Goal: Task Accomplishment & Management: Use online tool/utility

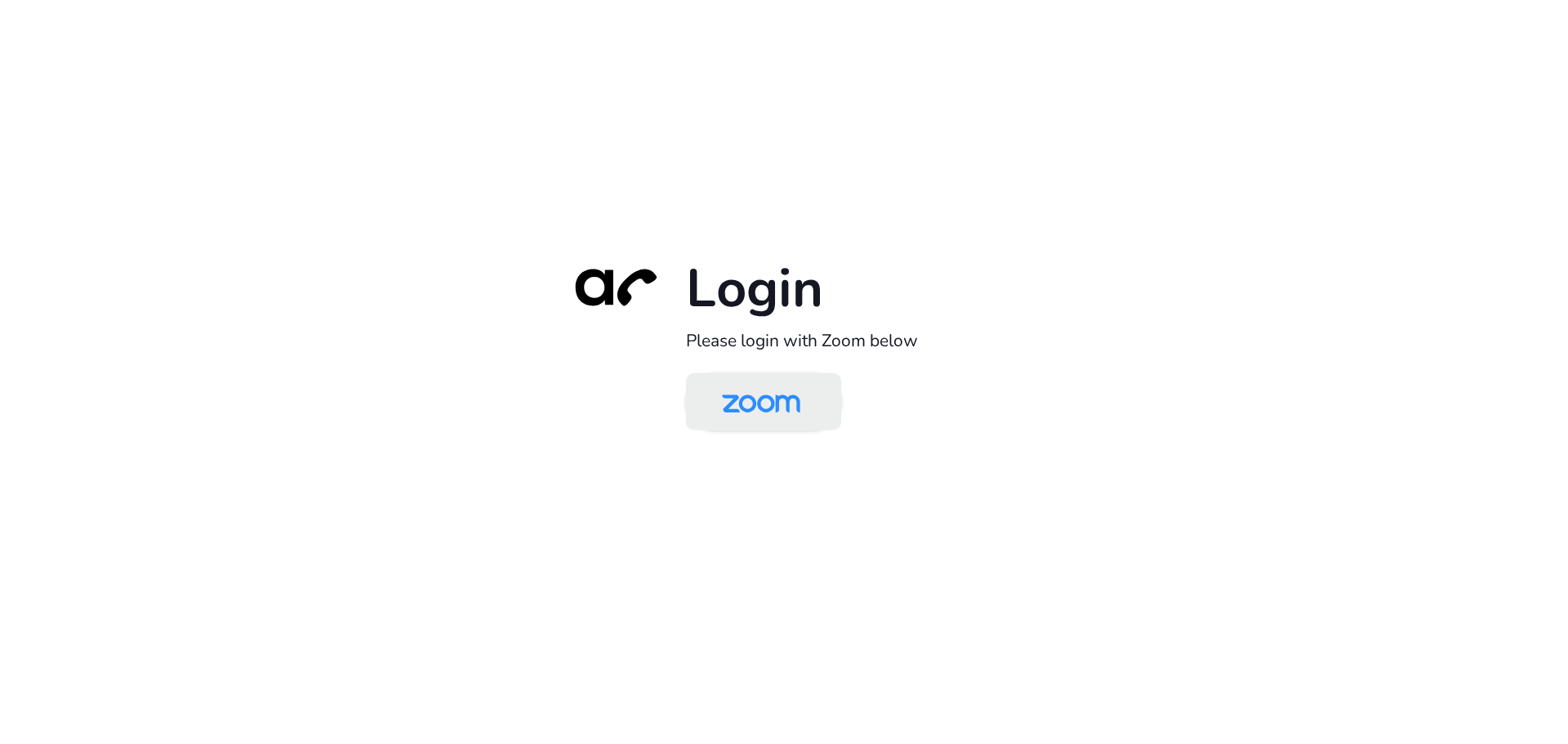
click at [767, 405] on img at bounding box center [761, 402] width 113 height 53
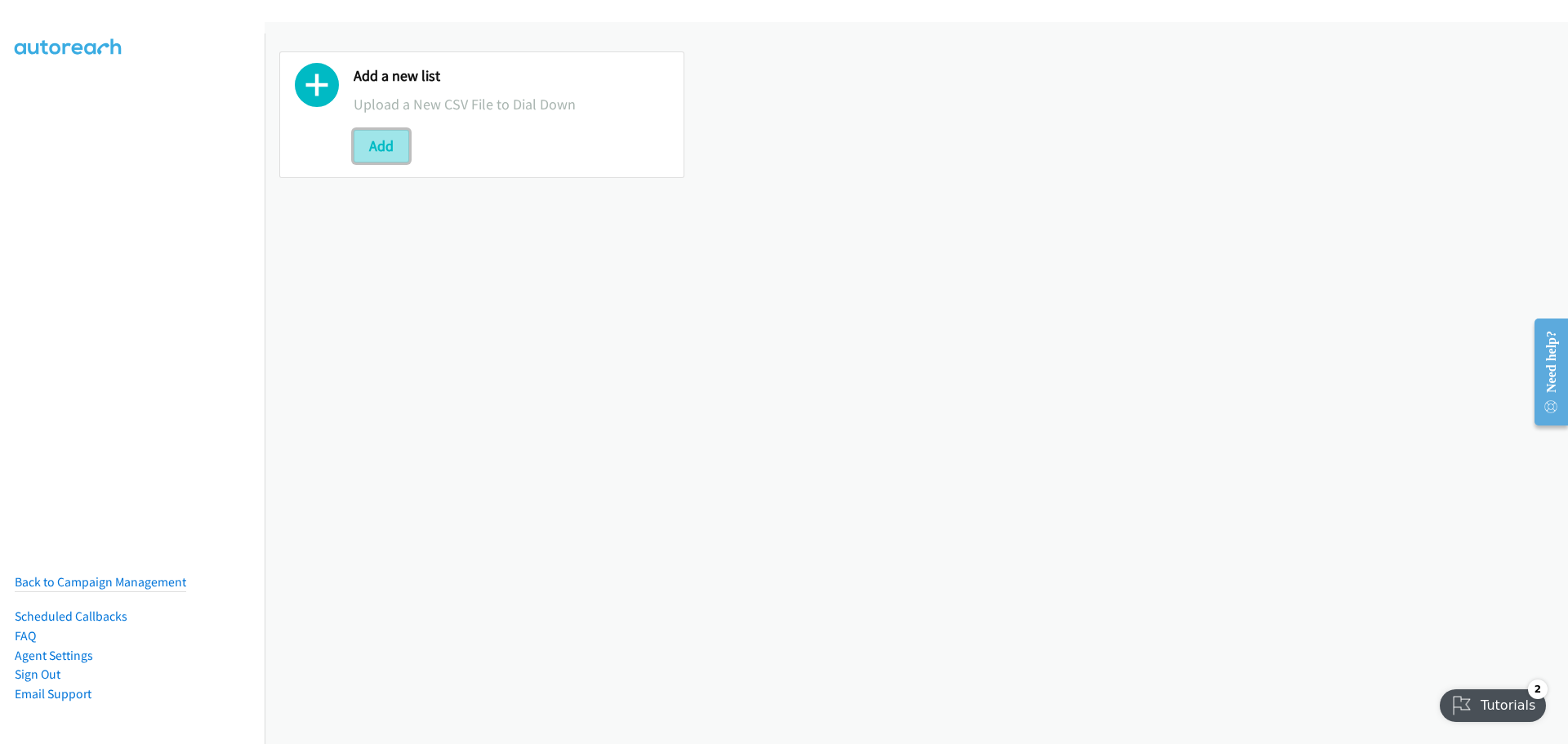
click at [381, 145] on button "Add" at bounding box center [381, 146] width 55 height 33
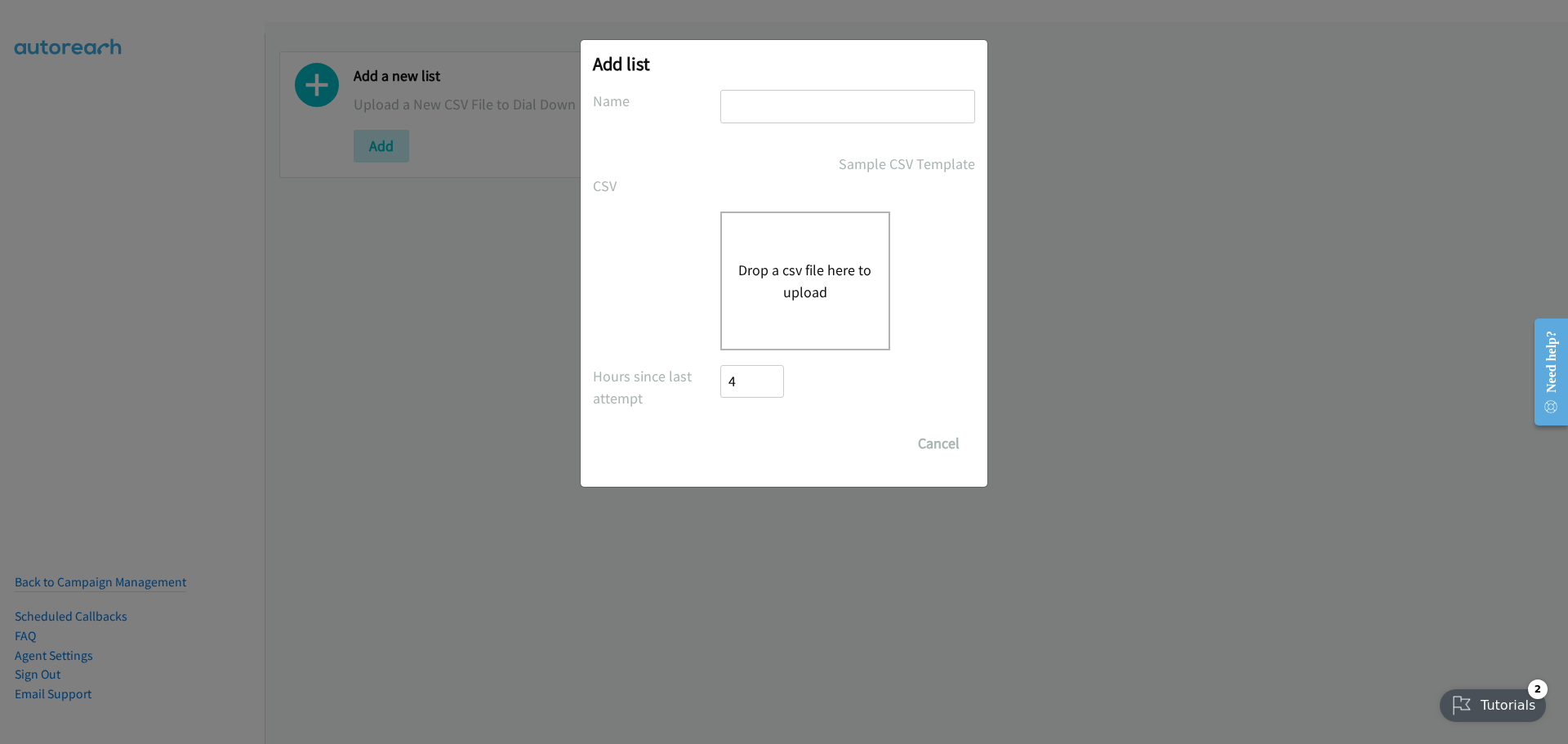
click at [785, 108] on input "text" at bounding box center [847, 106] width 255 height 34
type input "Mediacom"
click at [787, 263] on button "Drop a csv file here to upload" at bounding box center [805, 280] width 133 height 44
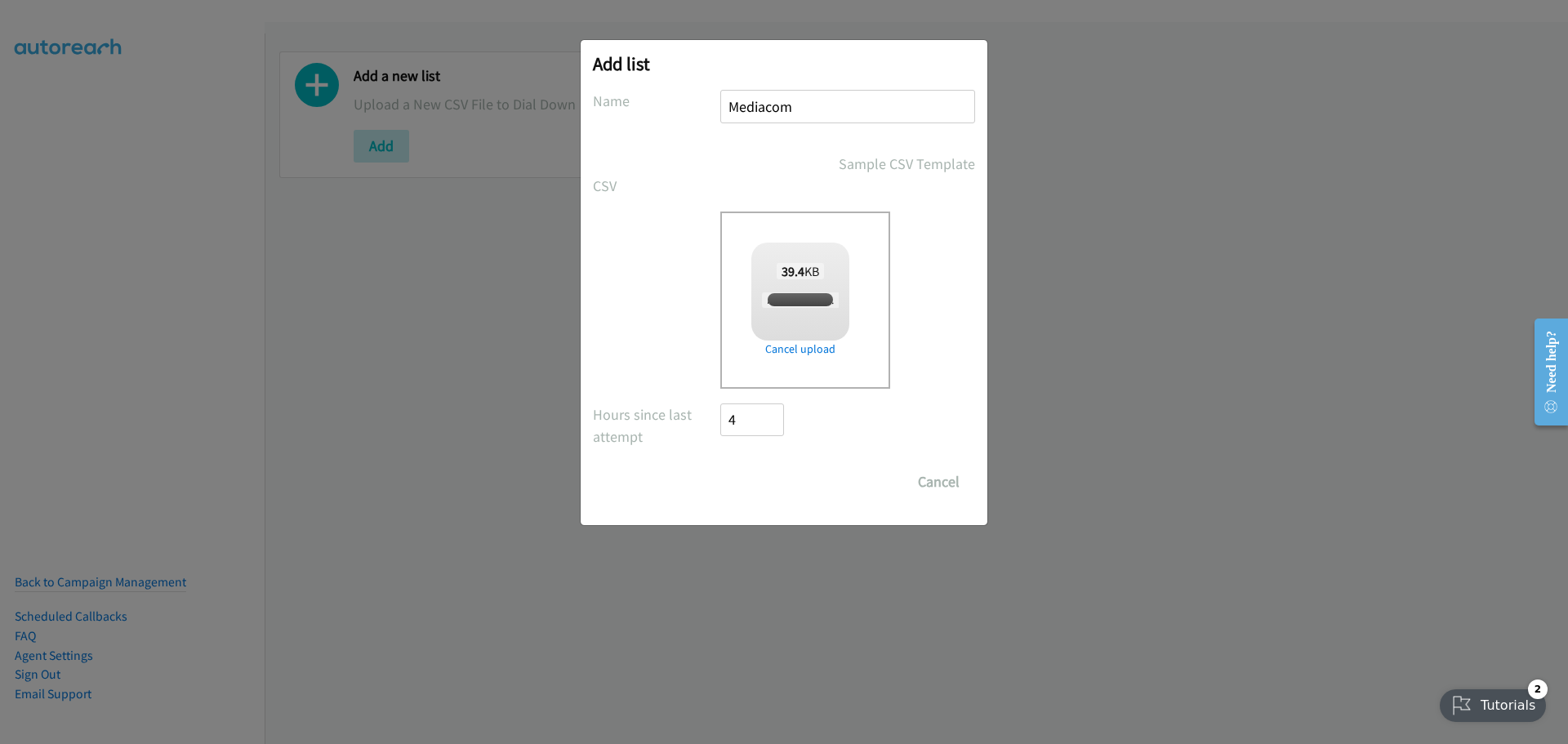
checkbox input "true"
click at [793, 480] on input "Save List" at bounding box center [763, 482] width 86 height 33
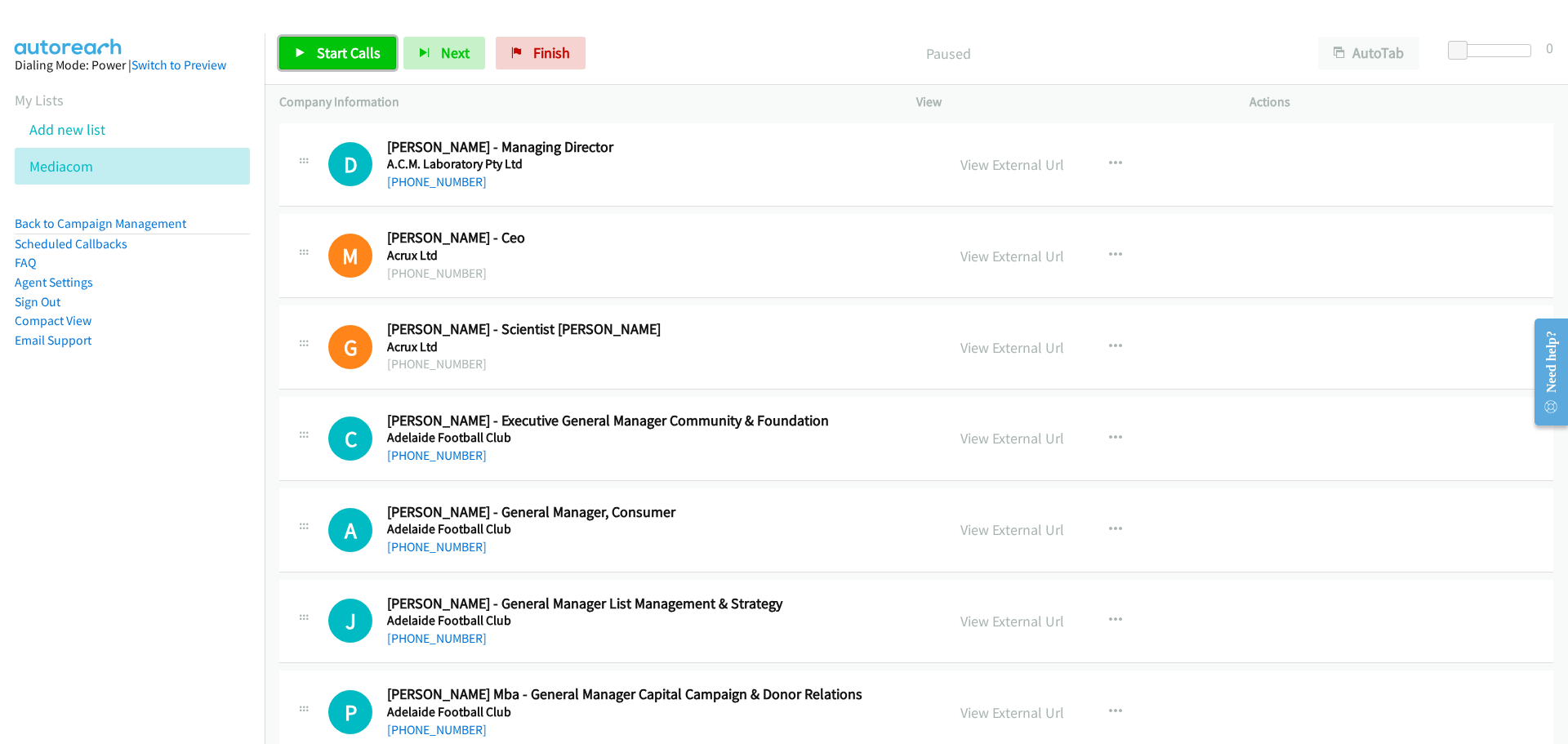
click at [348, 52] on span "Start Calls" at bounding box center [348, 52] width 63 height 19
drag, startPoint x: 350, startPoint y: 55, endPoint x: 303, endPoint y: 68, distance: 48.8
click at [350, 55] on span "Pause" at bounding box center [334, 52] width 36 height 19
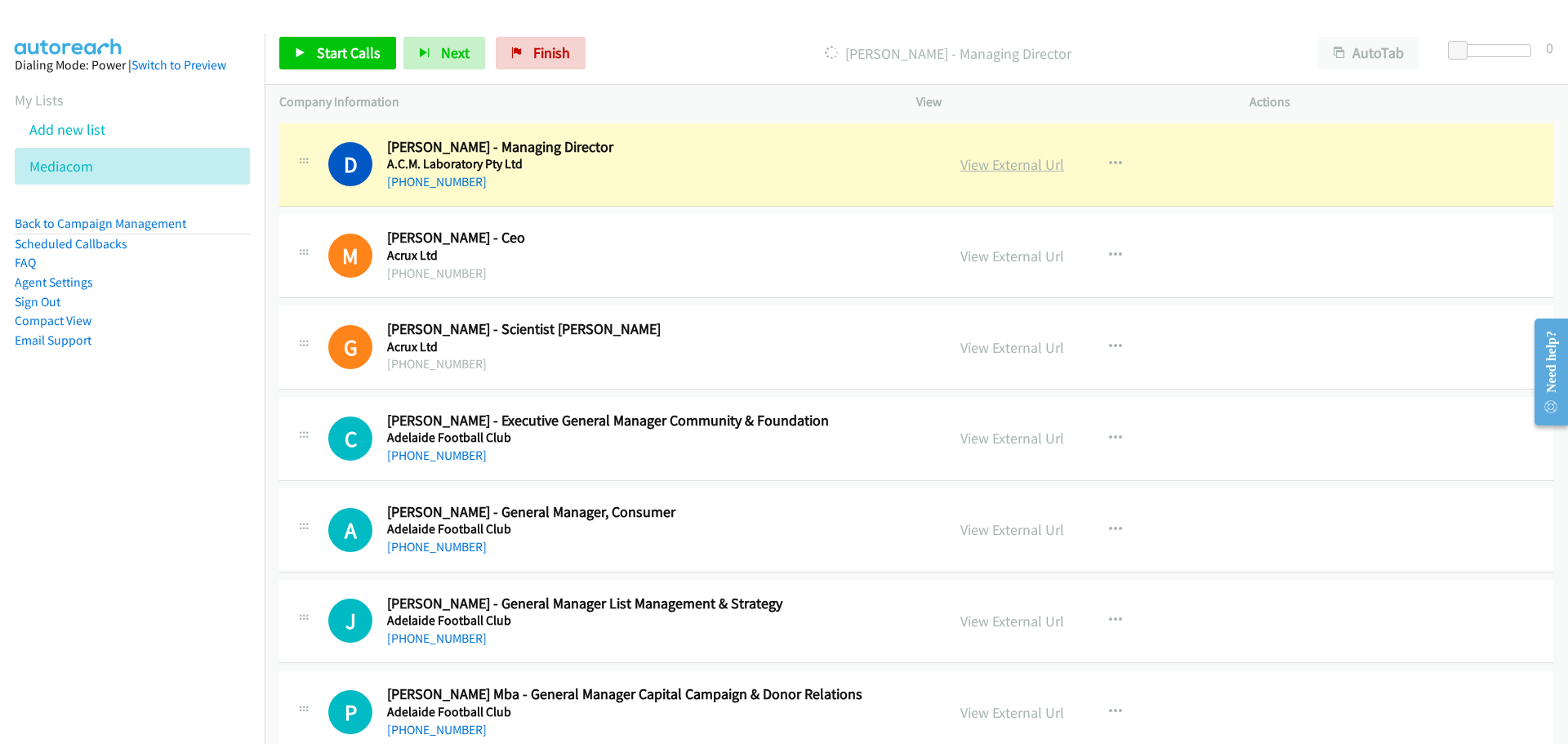
click at [1007, 160] on link "View External Url" at bounding box center [1012, 164] width 104 height 19
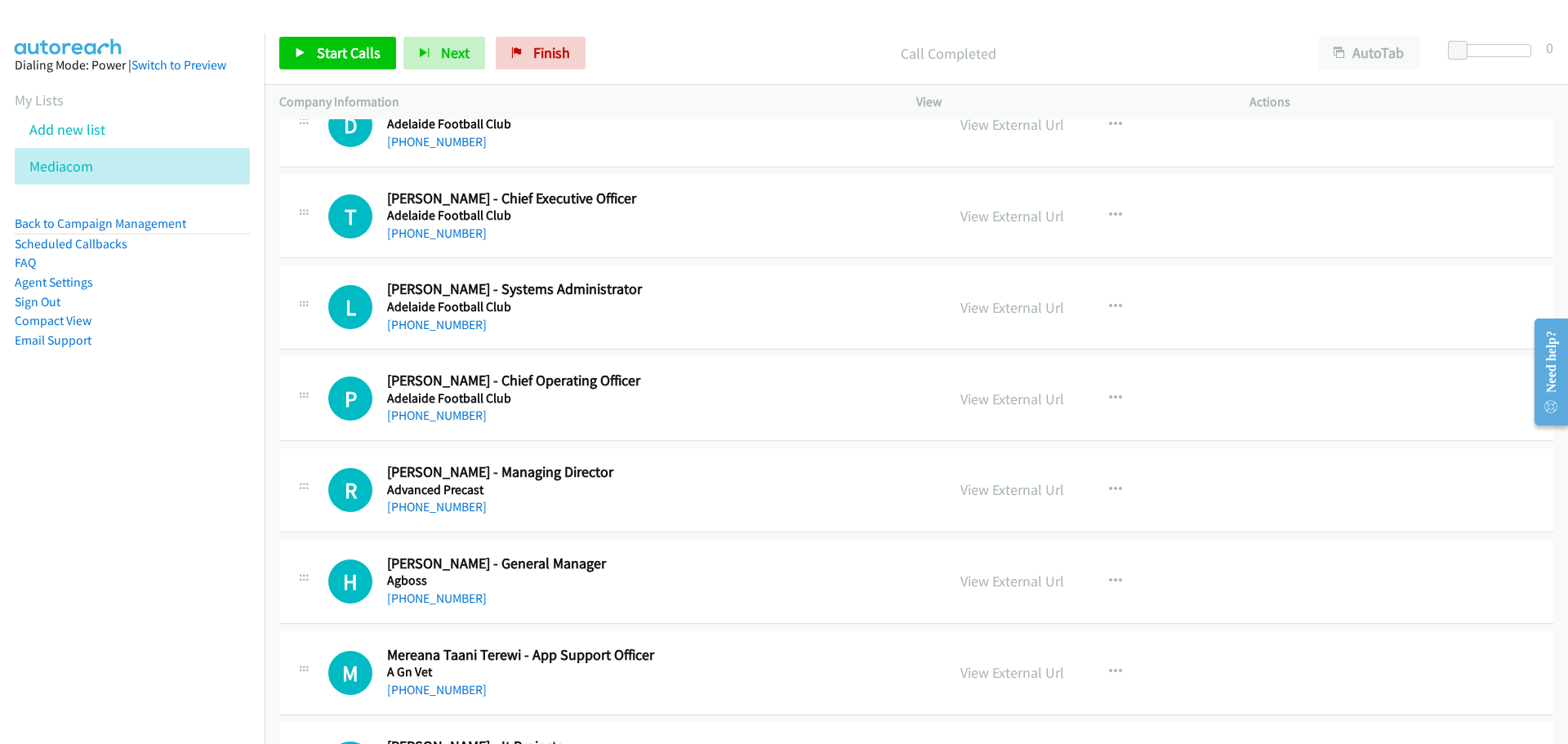
scroll to position [898, 0]
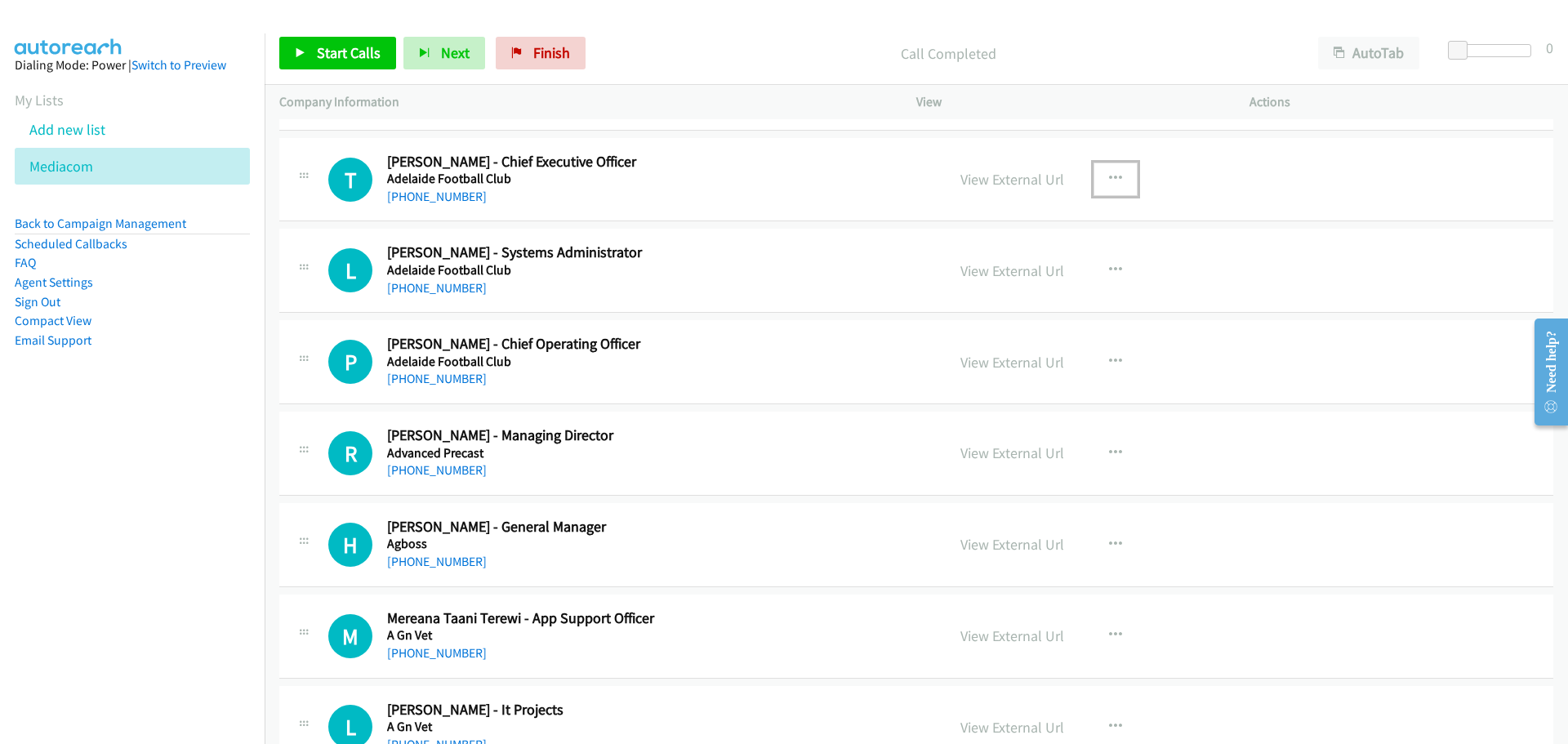
click at [1113, 174] on icon "button" at bounding box center [1115, 179] width 13 height 13
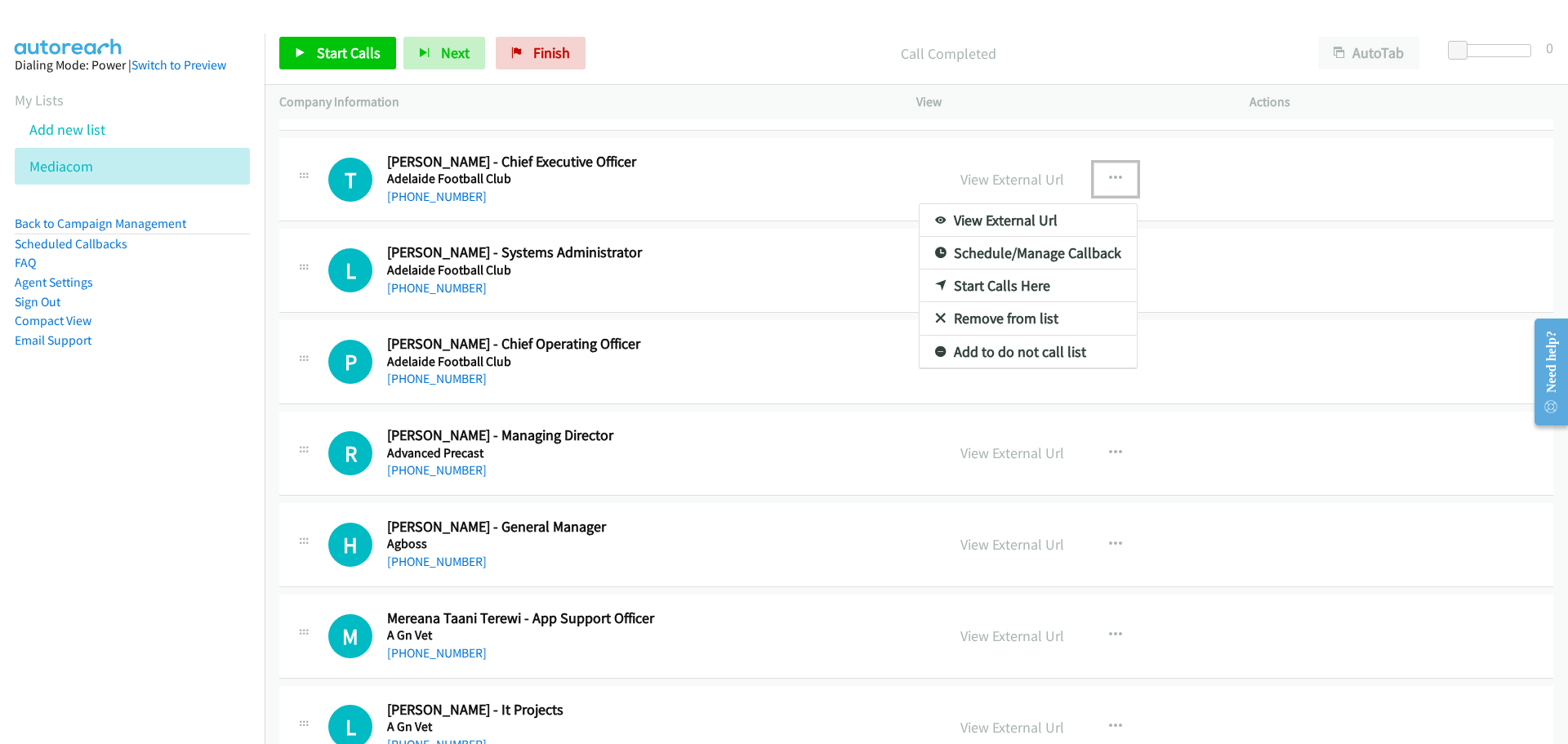
click at [1005, 287] on link "Start Calls Here" at bounding box center [1028, 286] width 217 height 33
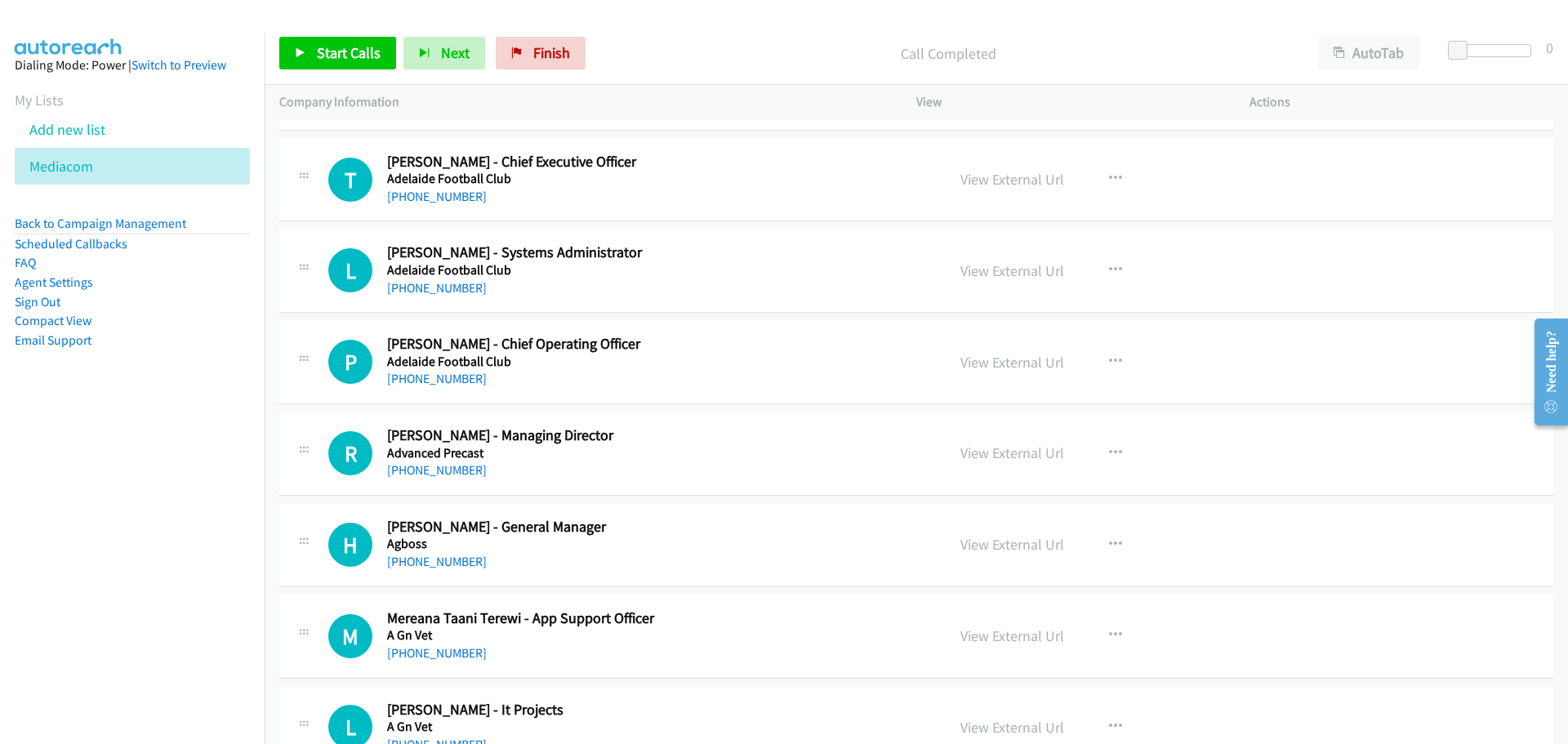
click at [355, 70] on div "Start Calls Pause Next Finish Call Completed AutoTab AutoTab 0" at bounding box center [916, 53] width 1303 height 63
click at [354, 62] on span "Start Calls" at bounding box center [348, 52] width 63 height 19
click at [319, 62] on span "Pause" at bounding box center [334, 52] width 36 height 19
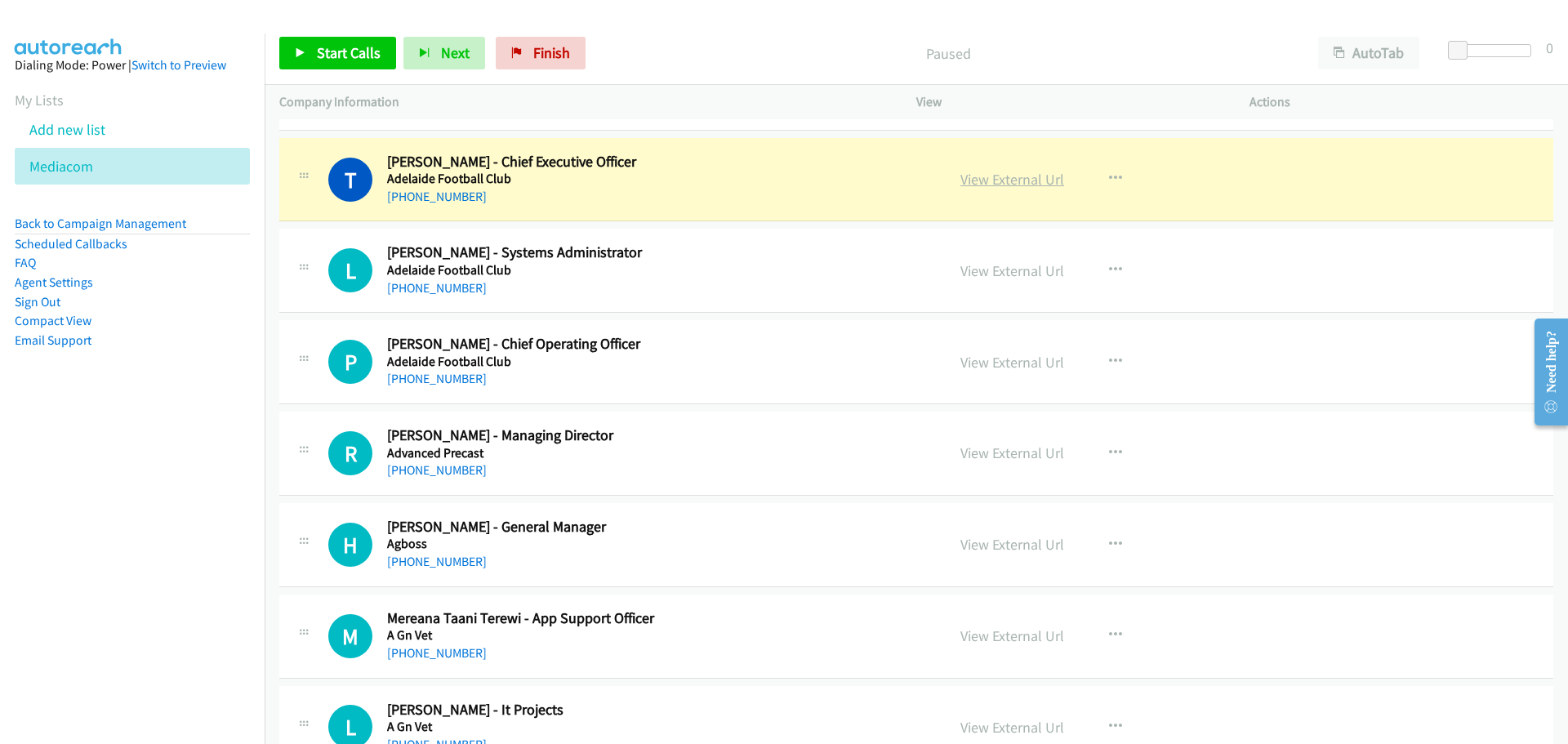
click at [1035, 177] on link "View External Url" at bounding box center [1012, 179] width 104 height 19
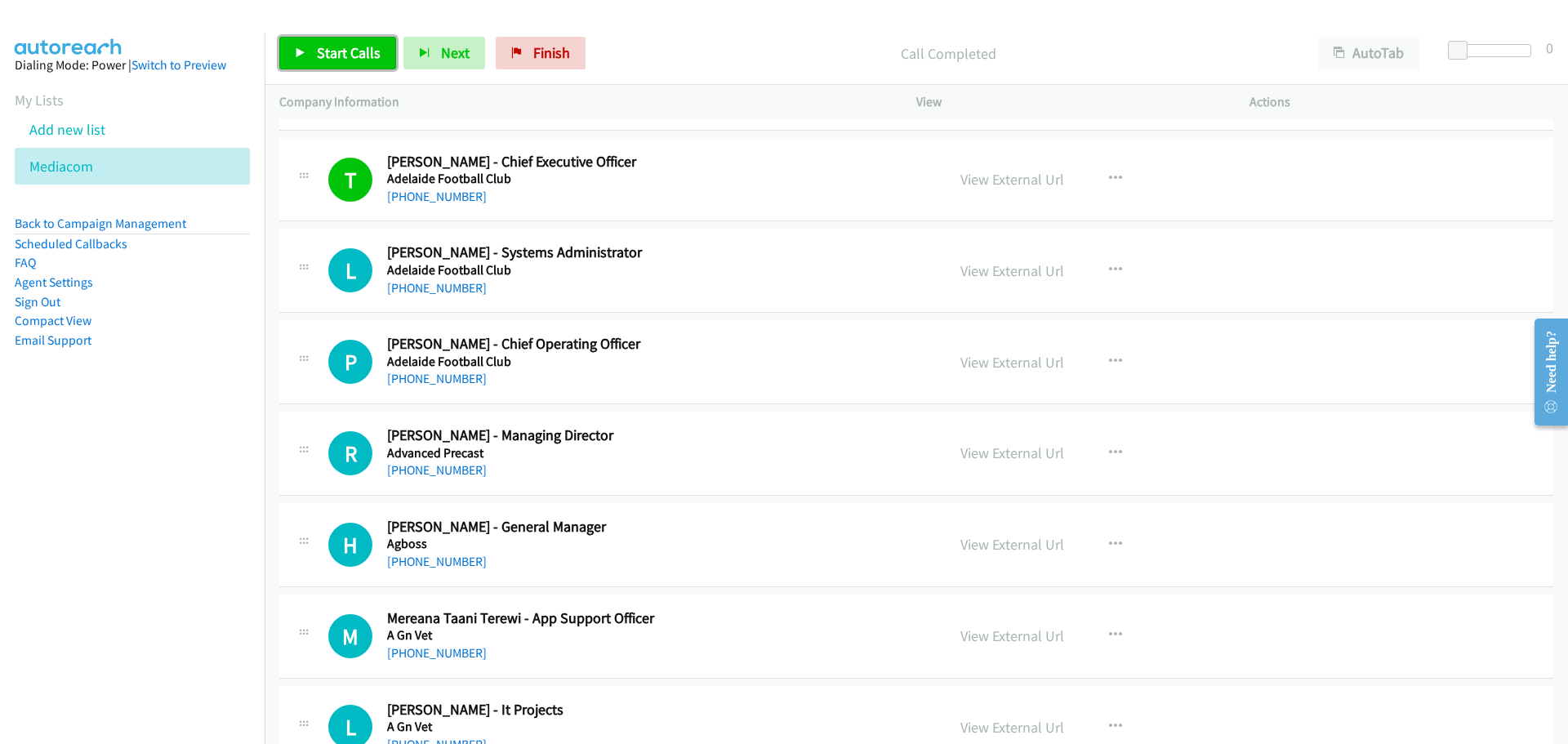
click at [318, 46] on span "Start Calls" at bounding box center [348, 52] width 63 height 19
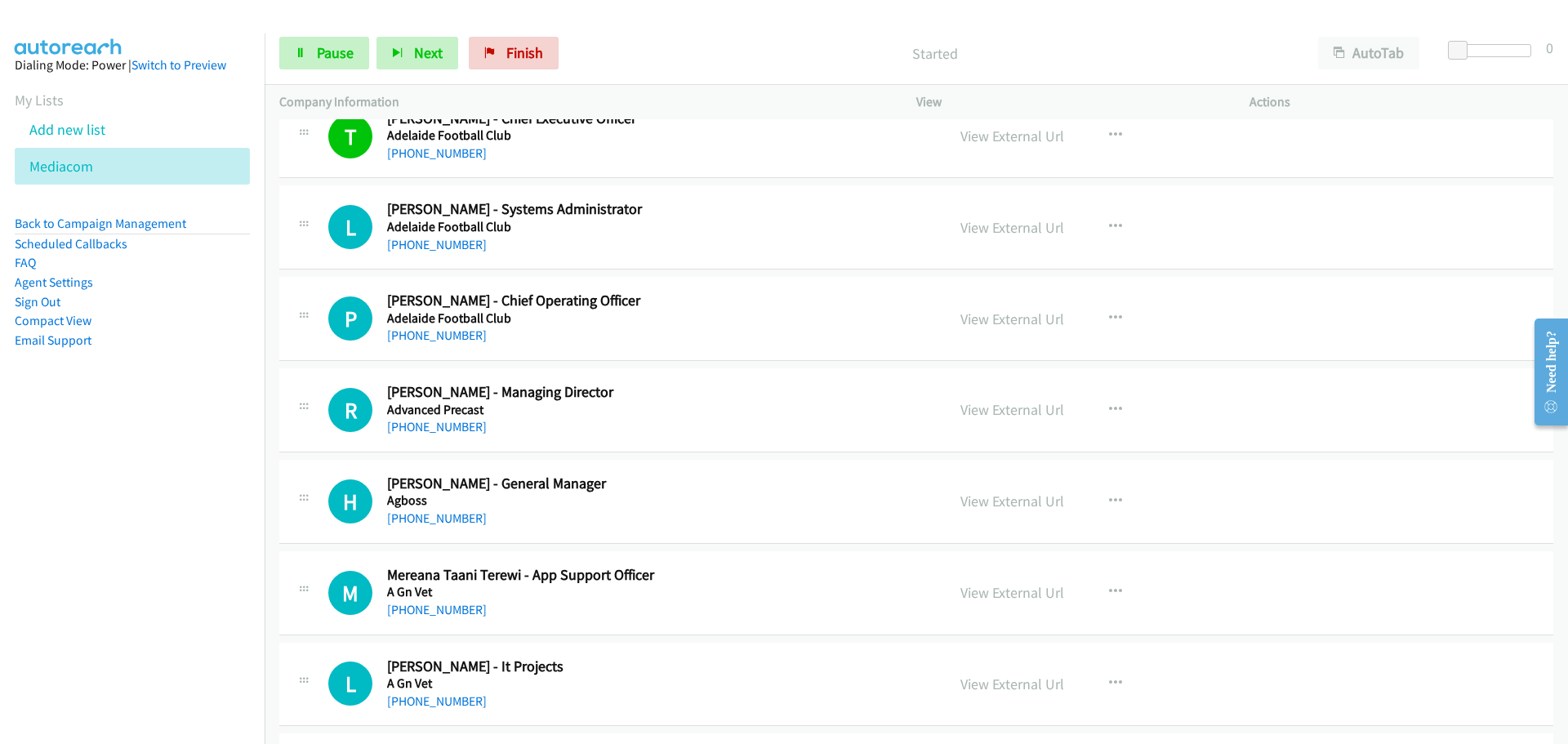
scroll to position [980, 0]
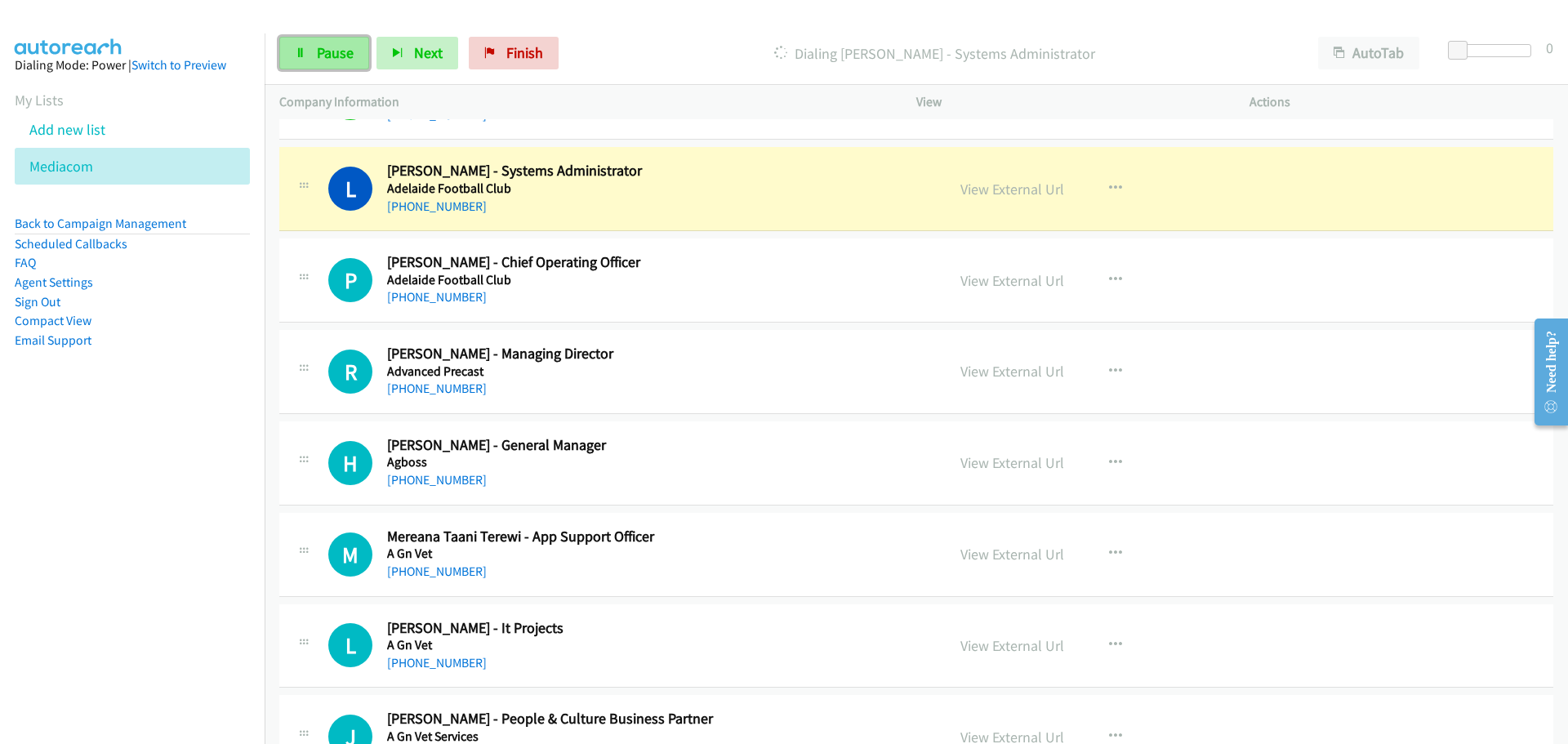
click at [345, 58] on span "Pause" at bounding box center [334, 52] width 36 height 19
click at [1015, 192] on link "View External Url" at bounding box center [1012, 189] width 104 height 19
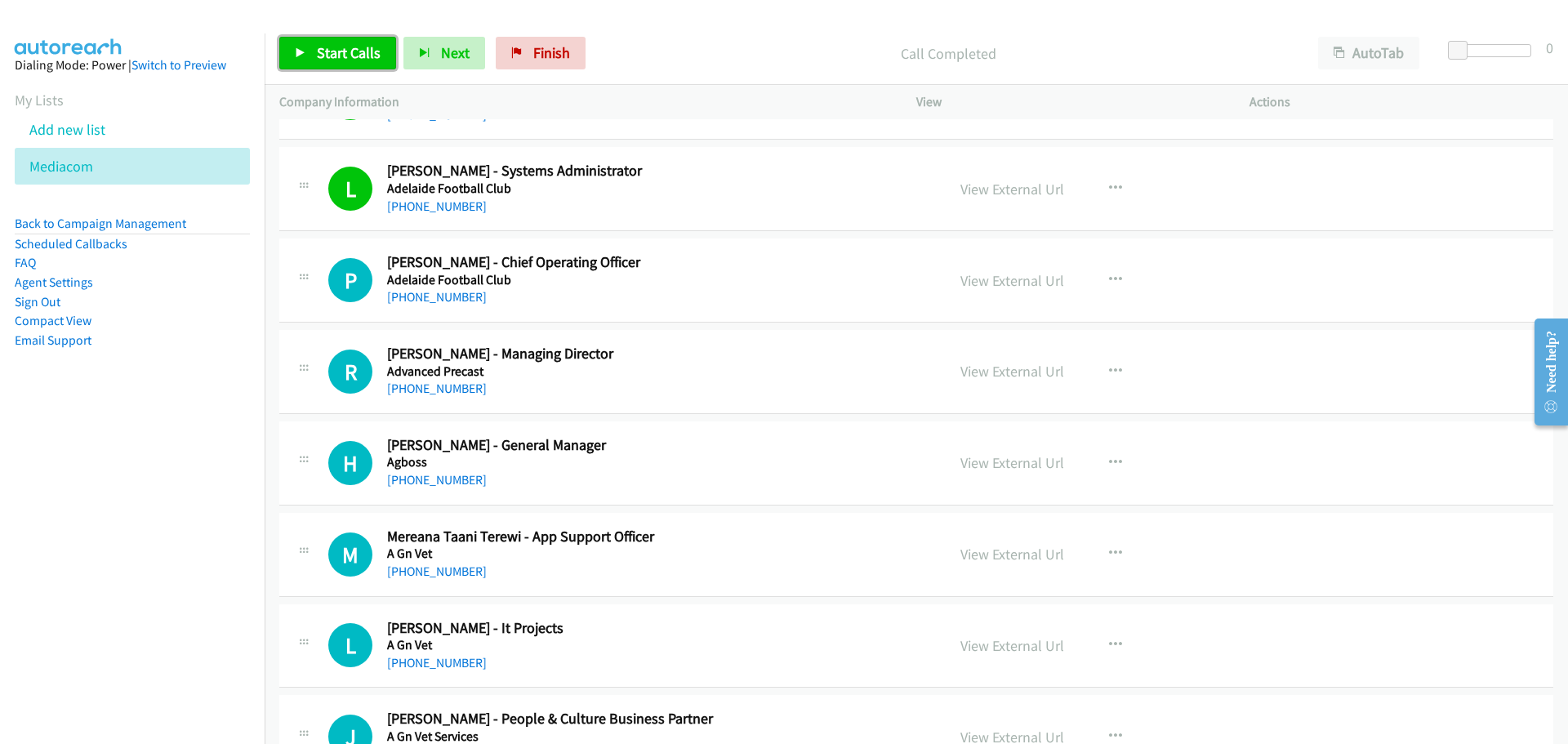
click at [335, 49] on span "Start Calls" at bounding box center [348, 52] width 63 height 19
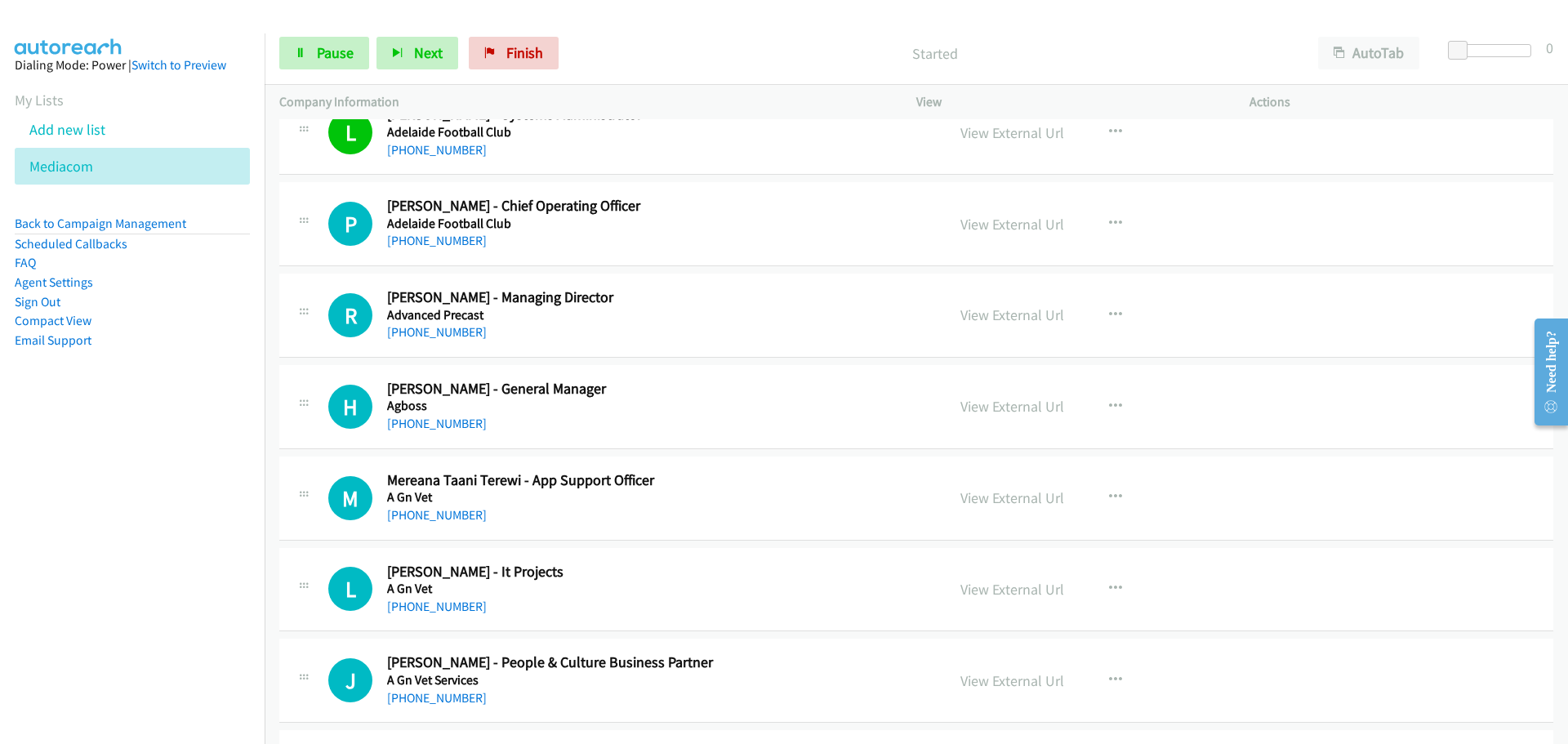
scroll to position [1061, 0]
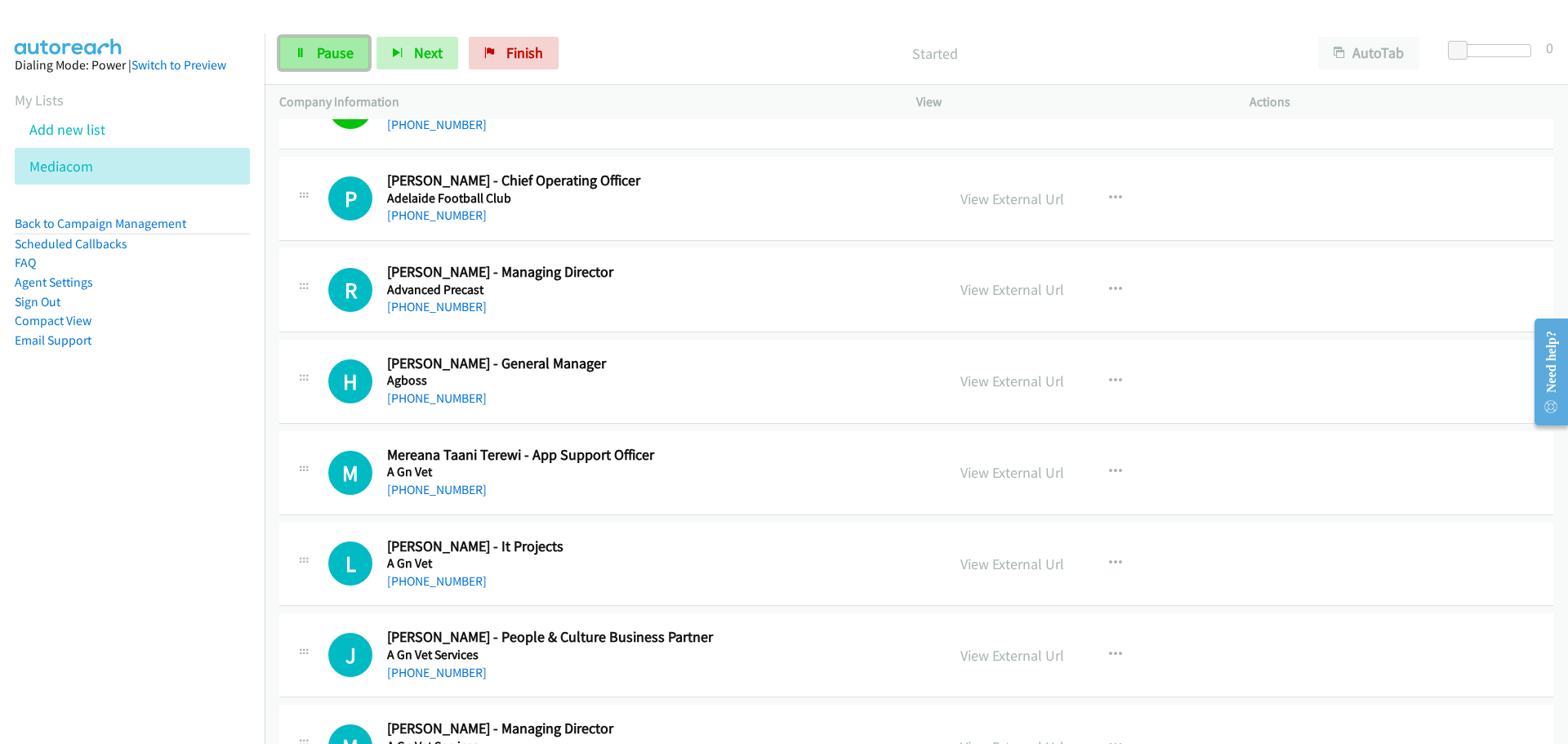
click at [323, 50] on span "Pause" at bounding box center [334, 52] width 36 height 19
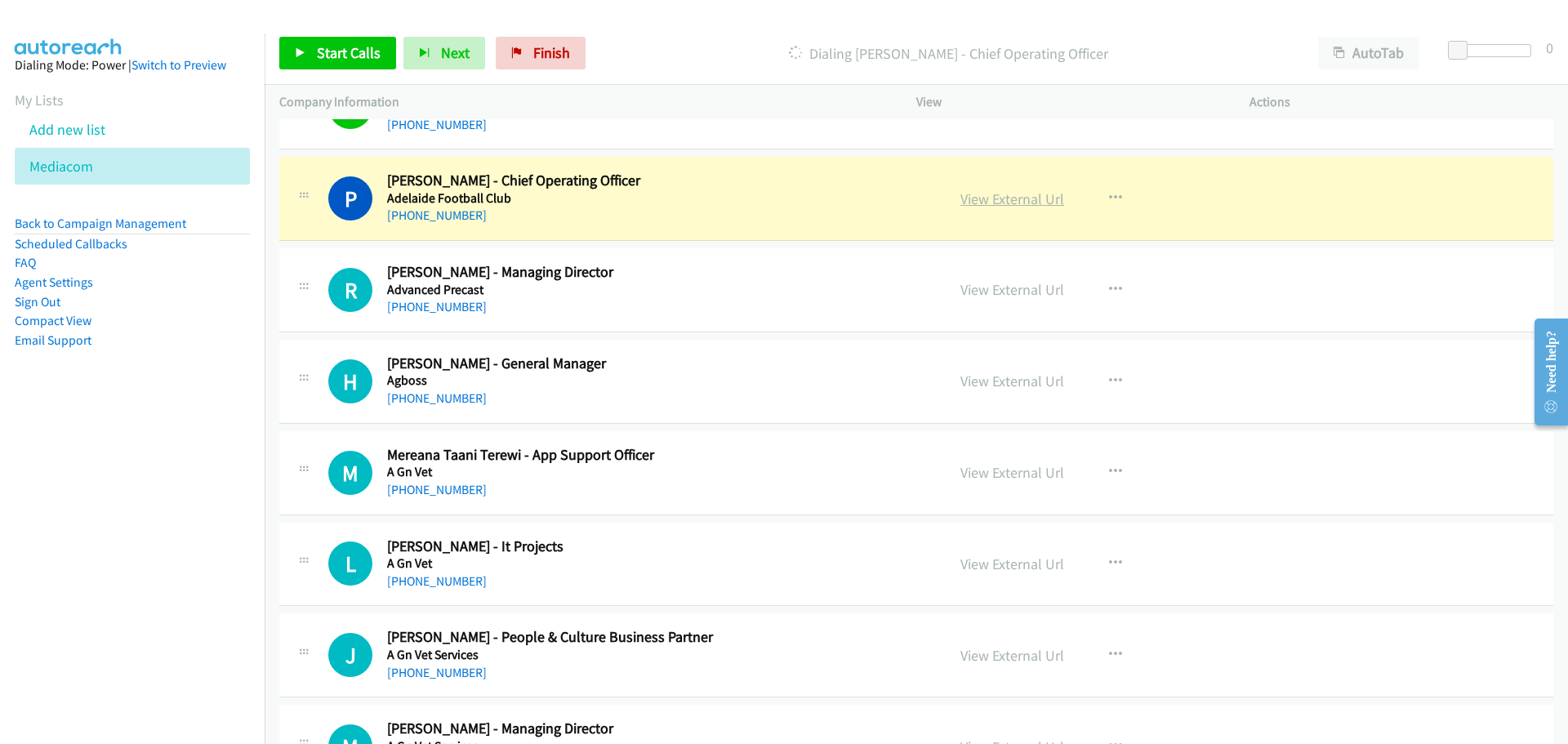
click at [1009, 192] on link "View External Url" at bounding box center [1012, 199] width 104 height 19
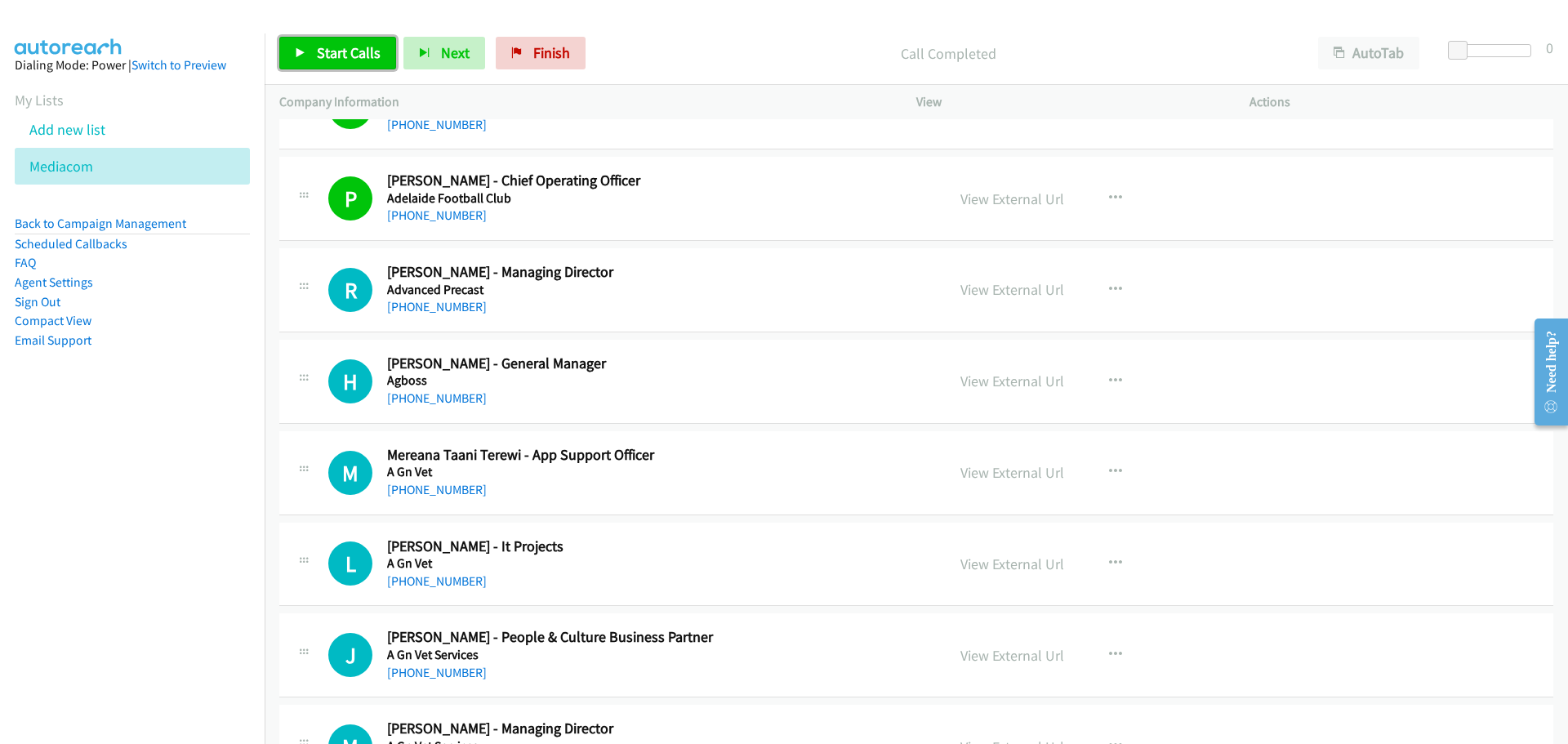
click at [343, 38] on link "Start Calls" at bounding box center [337, 52] width 117 height 33
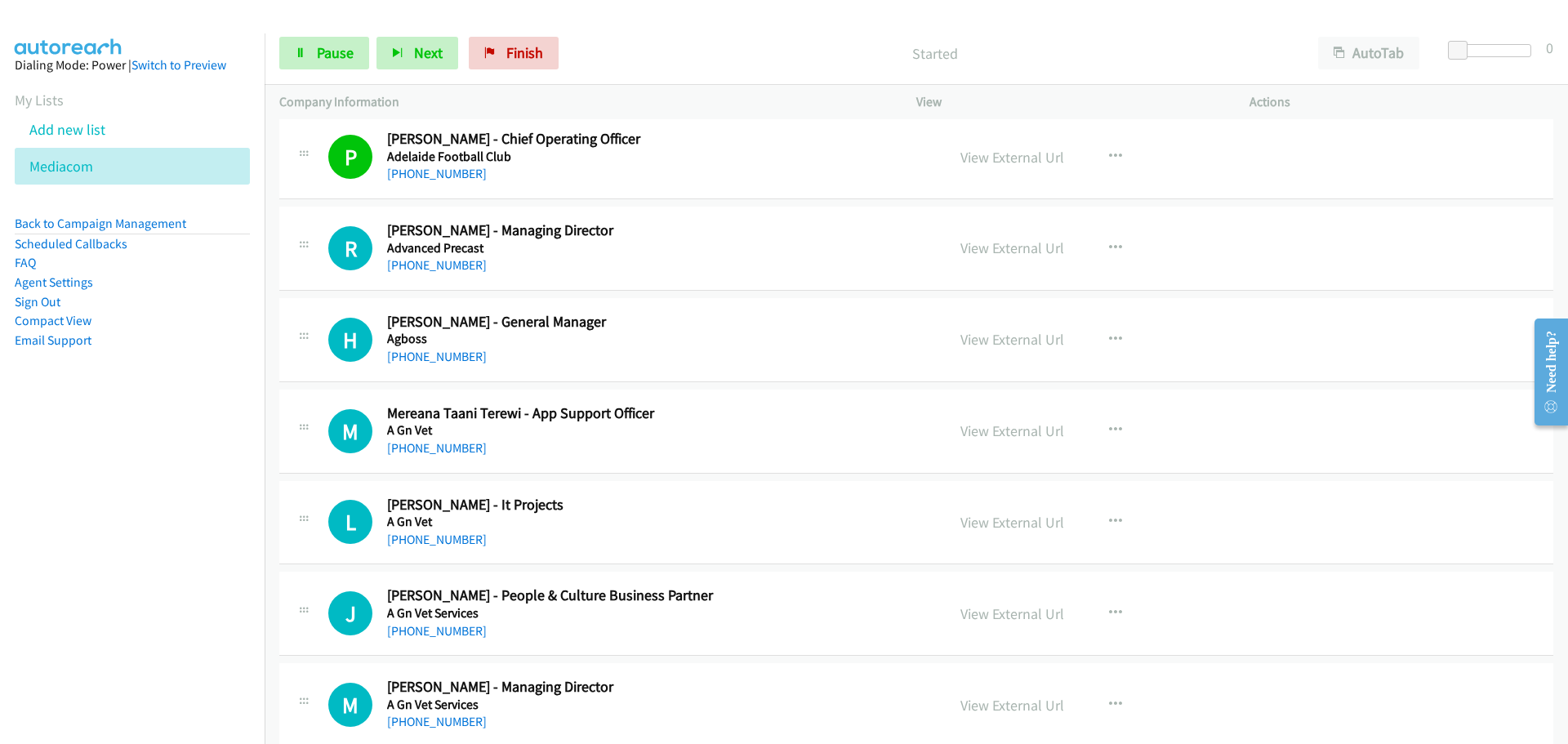
scroll to position [1144, 0]
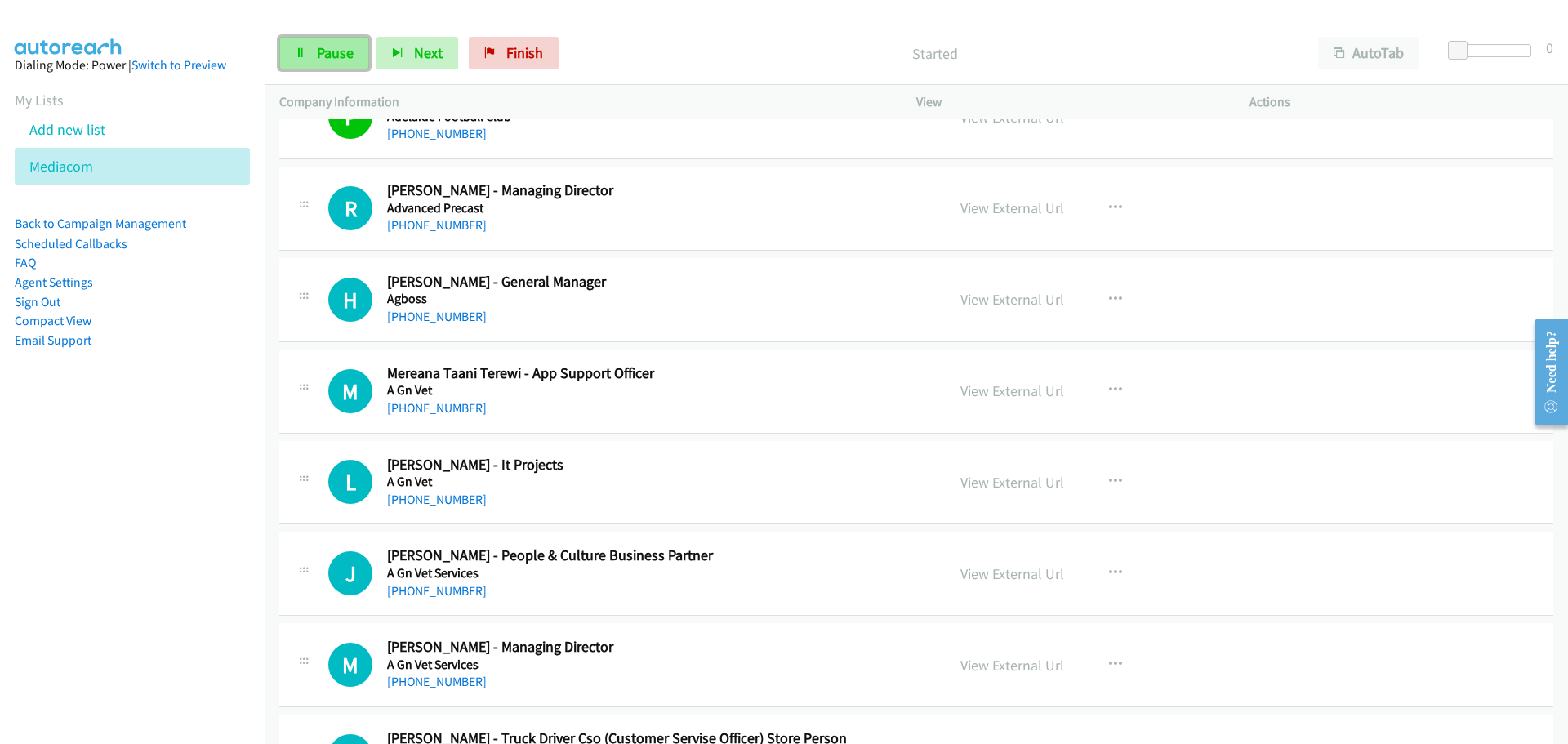
click at [337, 46] on span "Pause" at bounding box center [334, 52] width 36 height 19
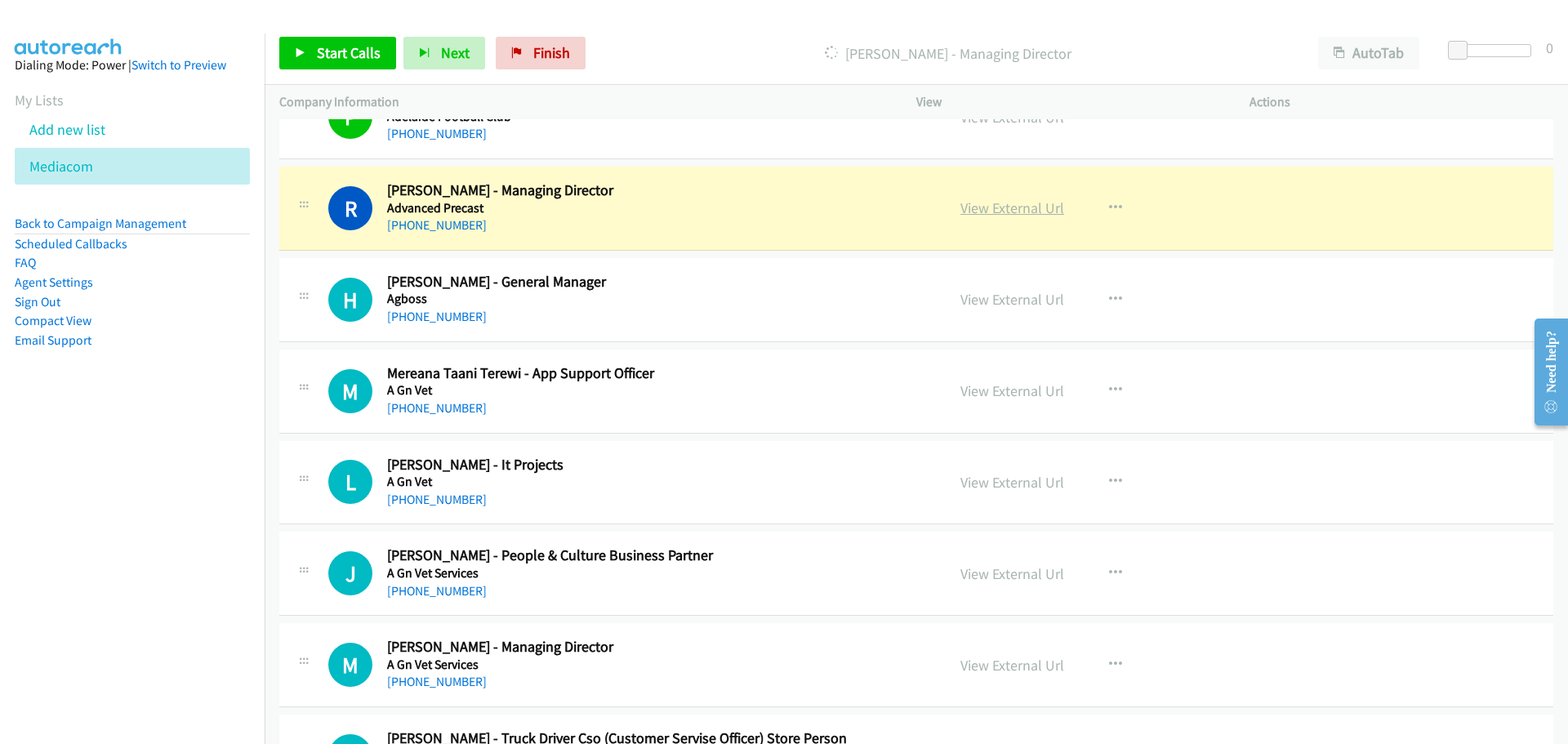
click at [1011, 204] on link "View External Url" at bounding box center [1012, 208] width 104 height 19
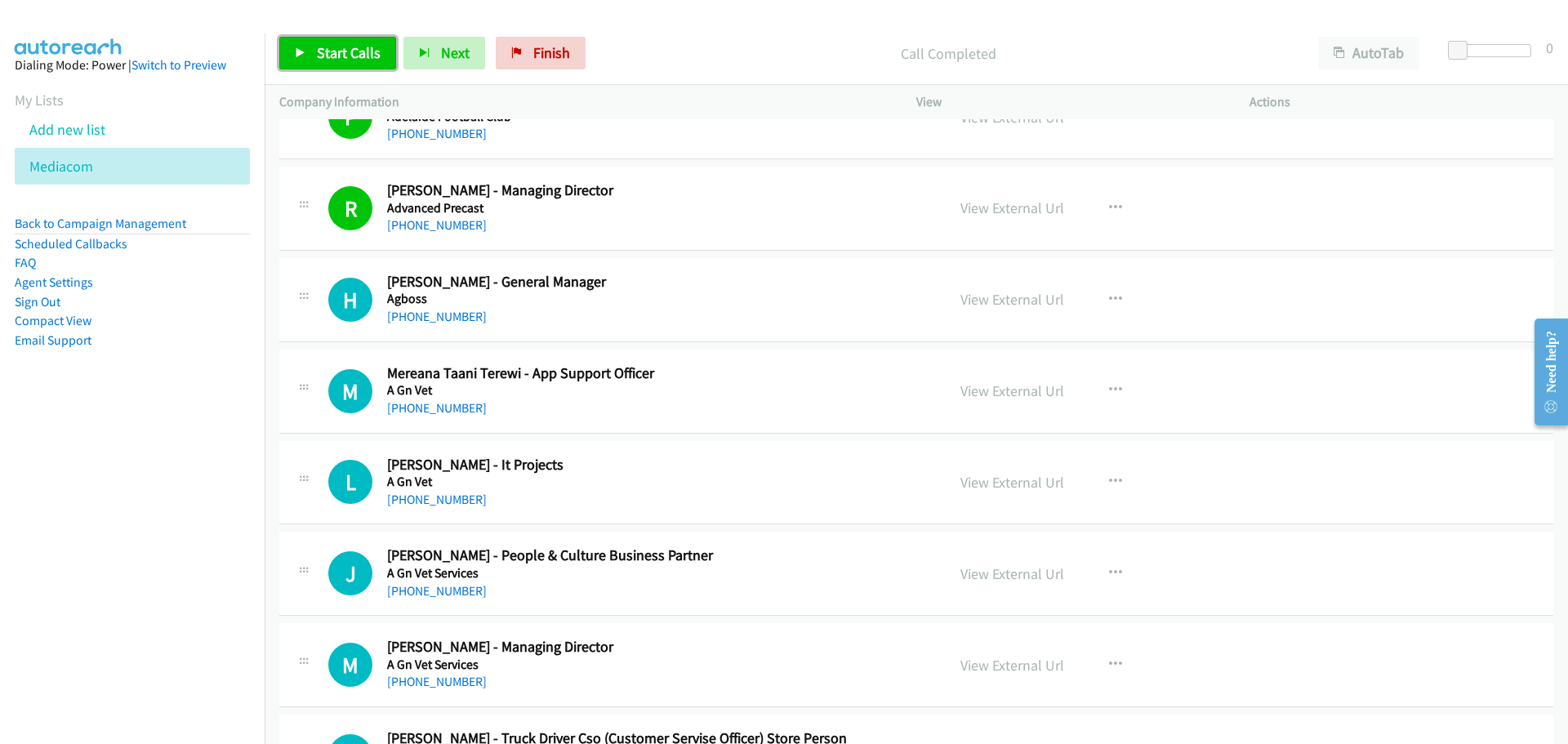
click at [369, 42] on link "Start Calls" at bounding box center [337, 52] width 117 height 33
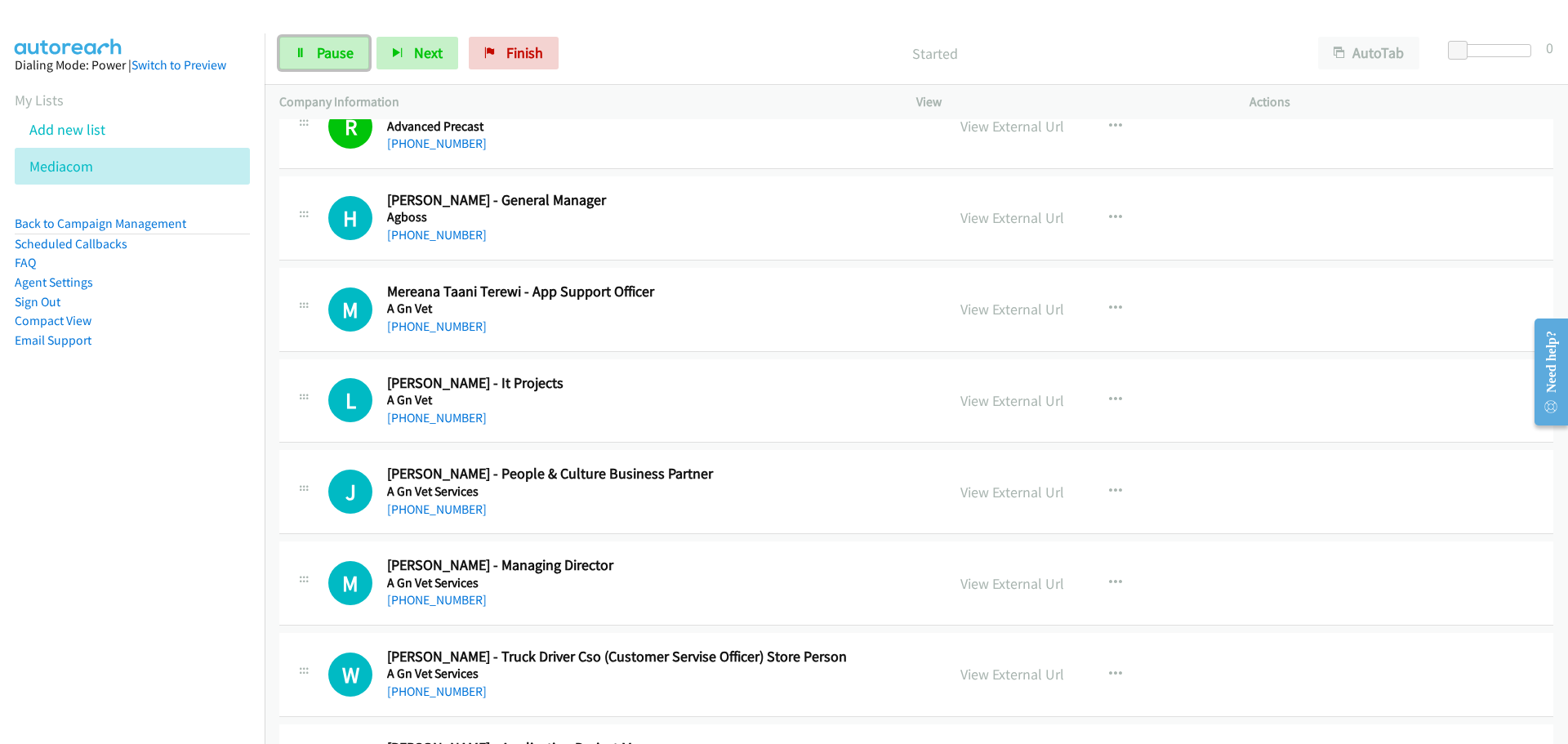
drag, startPoint x: 318, startPoint y: 49, endPoint x: 300, endPoint y: 105, distance: 58.8
click at [318, 49] on span "Pause" at bounding box center [334, 52] width 36 height 19
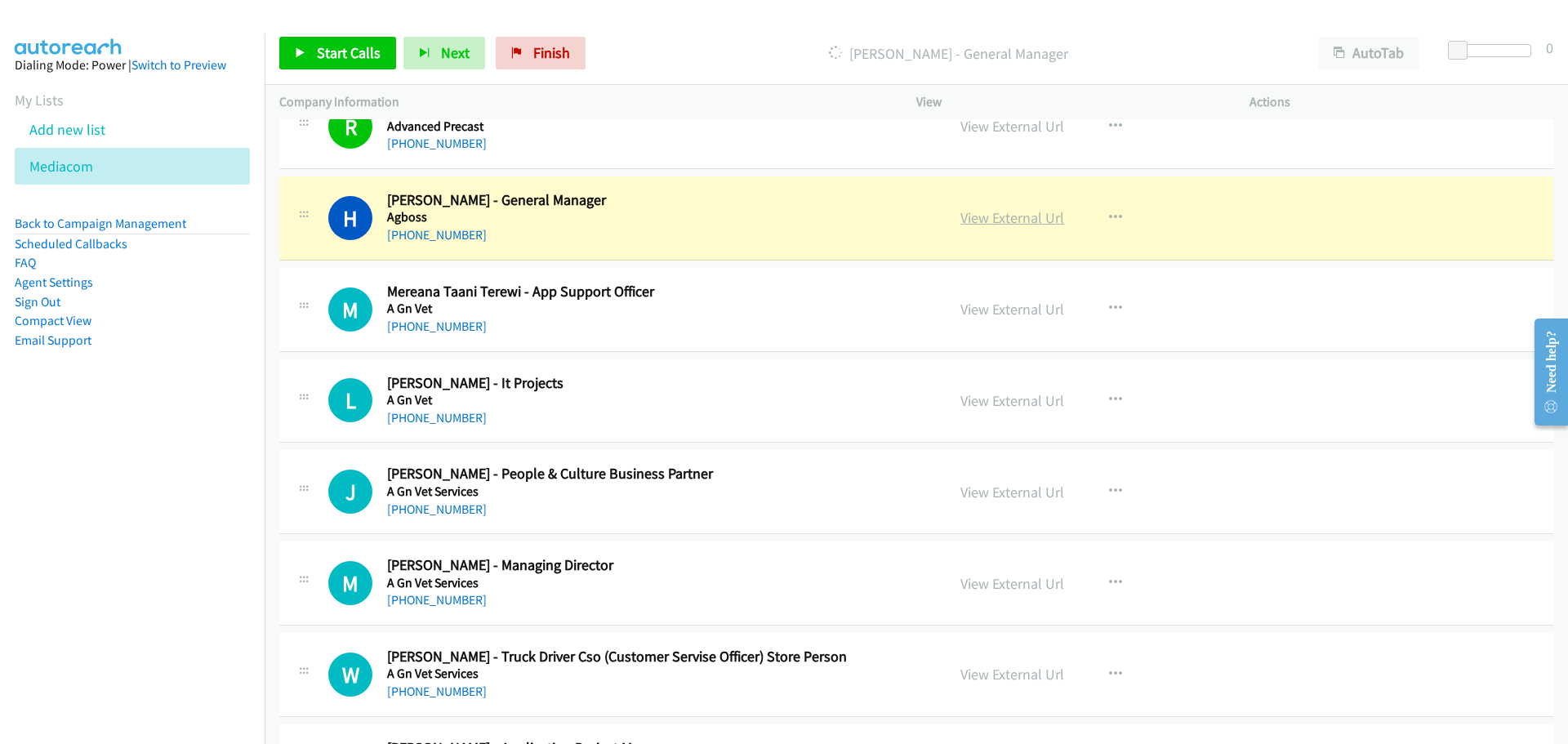
click at [1032, 212] on link "View External Url" at bounding box center [1012, 218] width 104 height 19
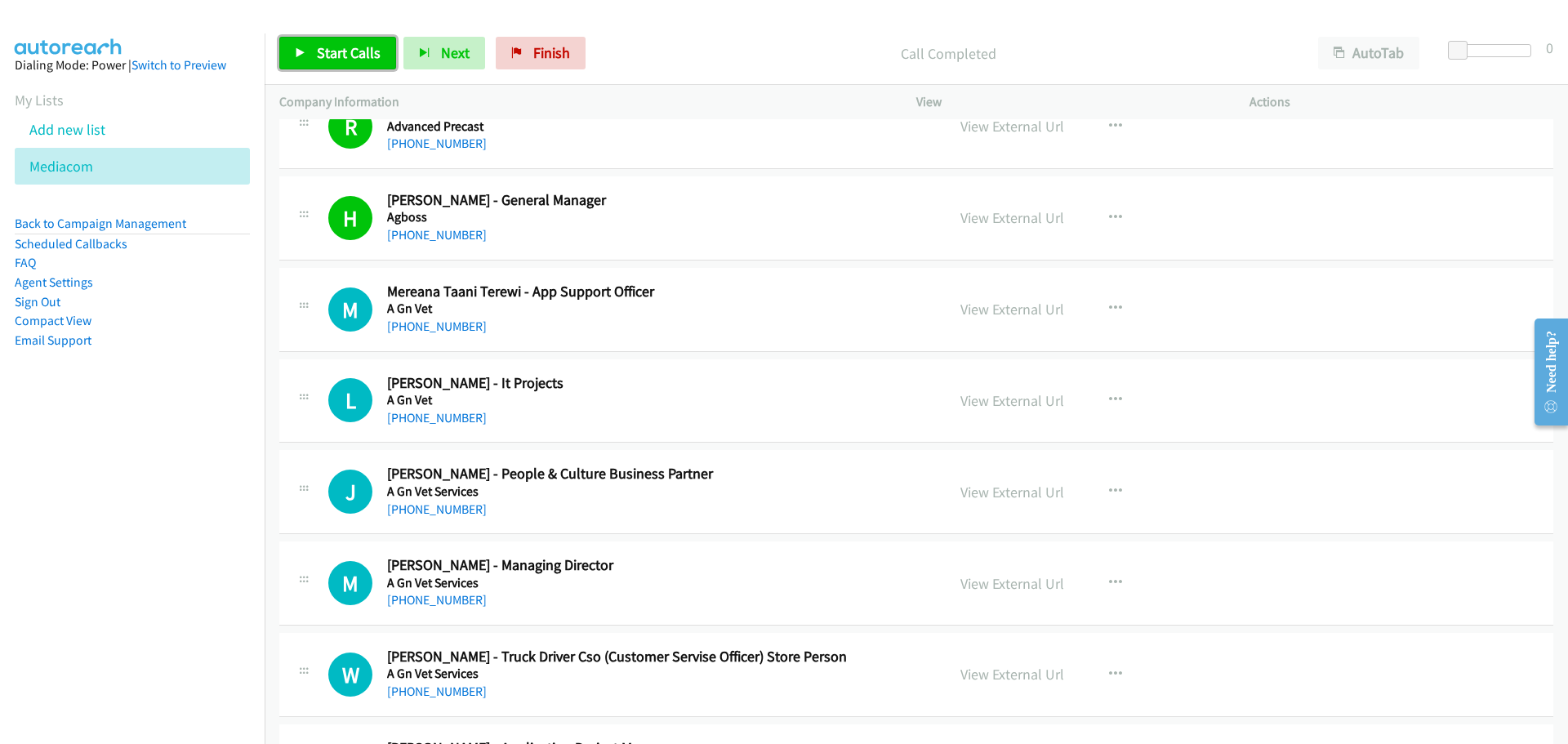
drag, startPoint x: 347, startPoint y: 50, endPoint x: 326, endPoint y: 69, distance: 28.3
click at [347, 50] on span "Start Calls" at bounding box center [348, 52] width 63 height 19
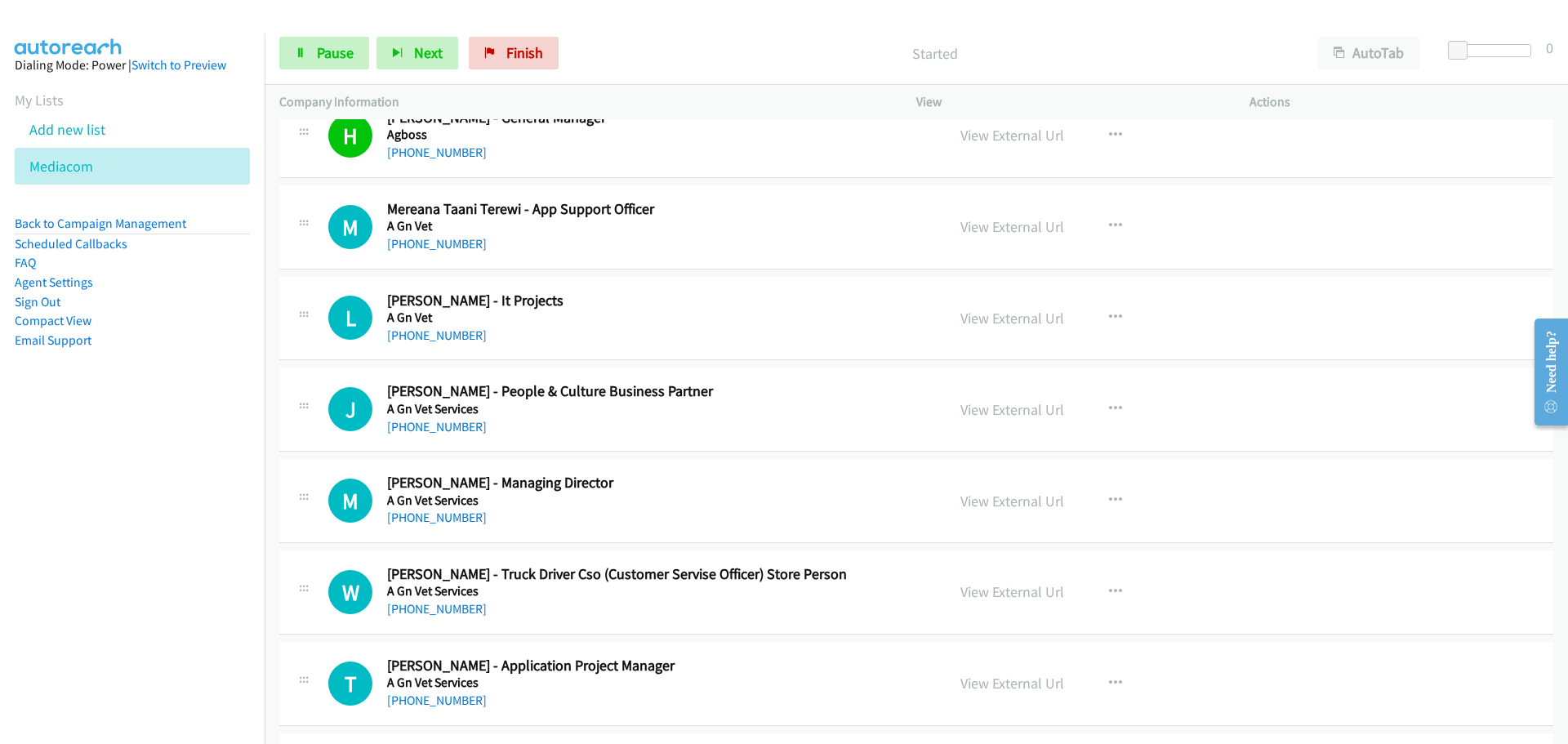
scroll to position [1307, 0]
click at [323, 53] on span "Pause" at bounding box center [334, 52] width 36 height 19
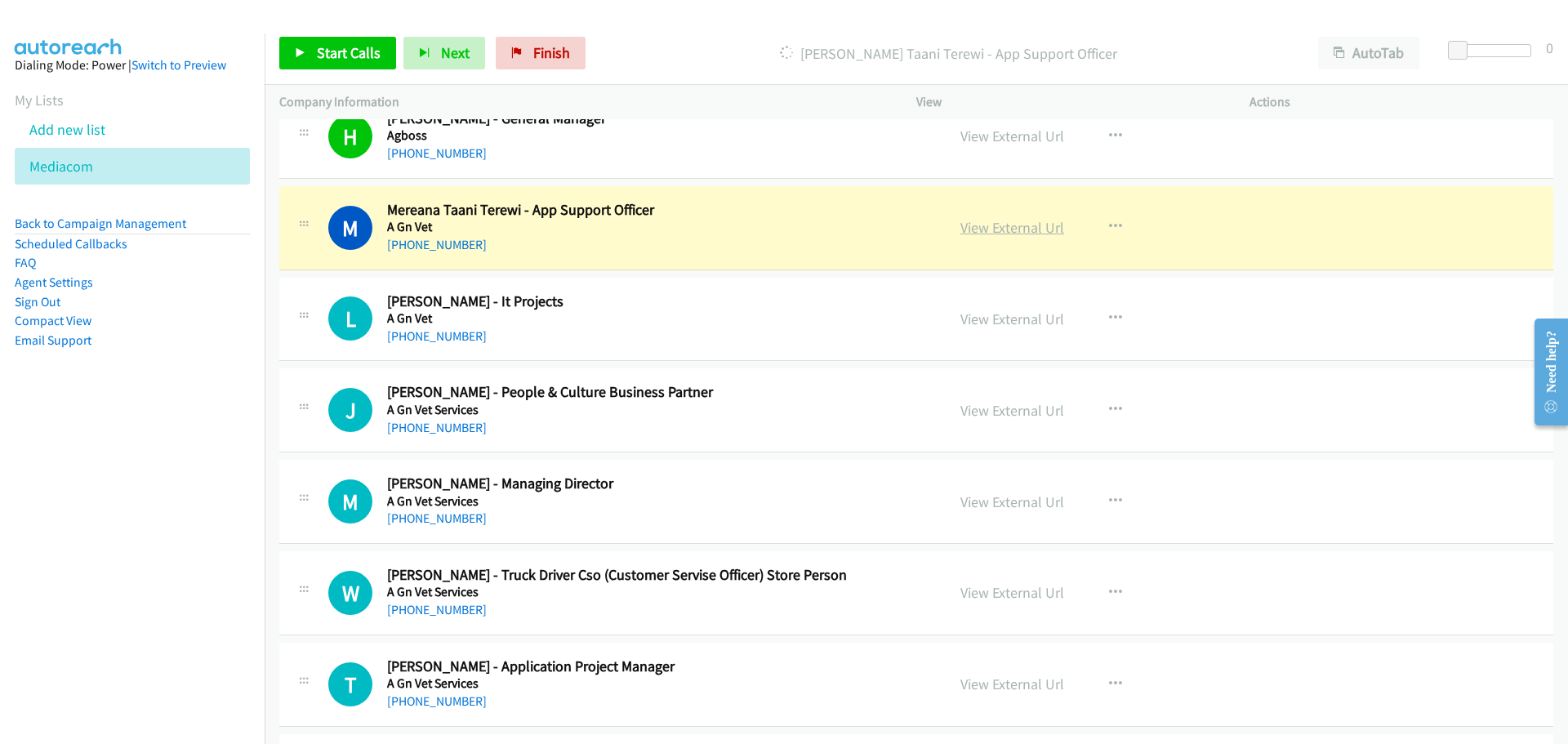
click at [1022, 219] on link "View External Url" at bounding box center [1012, 228] width 104 height 19
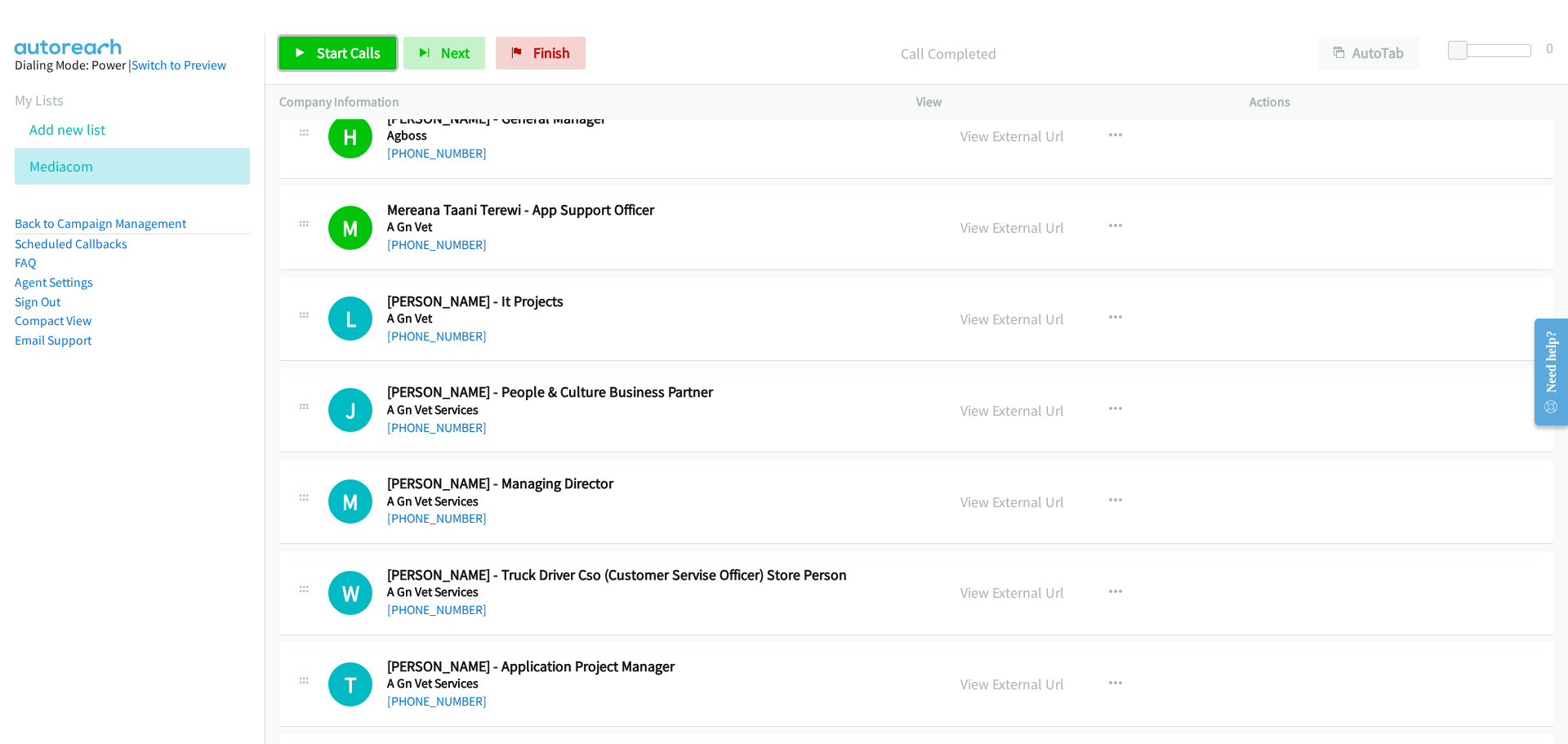
click at [330, 57] on span "Start Calls" at bounding box center [348, 52] width 63 height 19
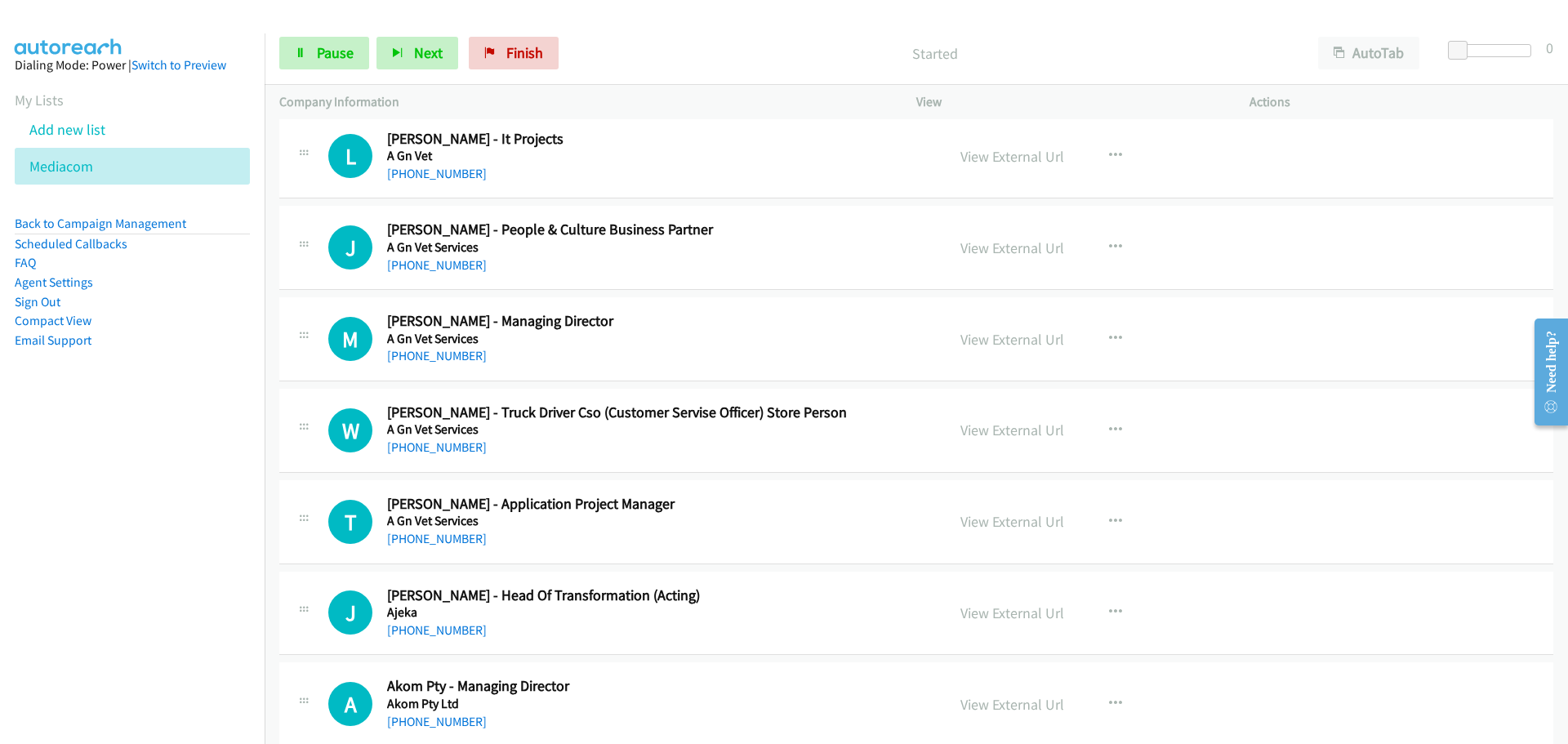
scroll to position [1470, 0]
click at [312, 46] on link "Pause" at bounding box center [324, 52] width 90 height 33
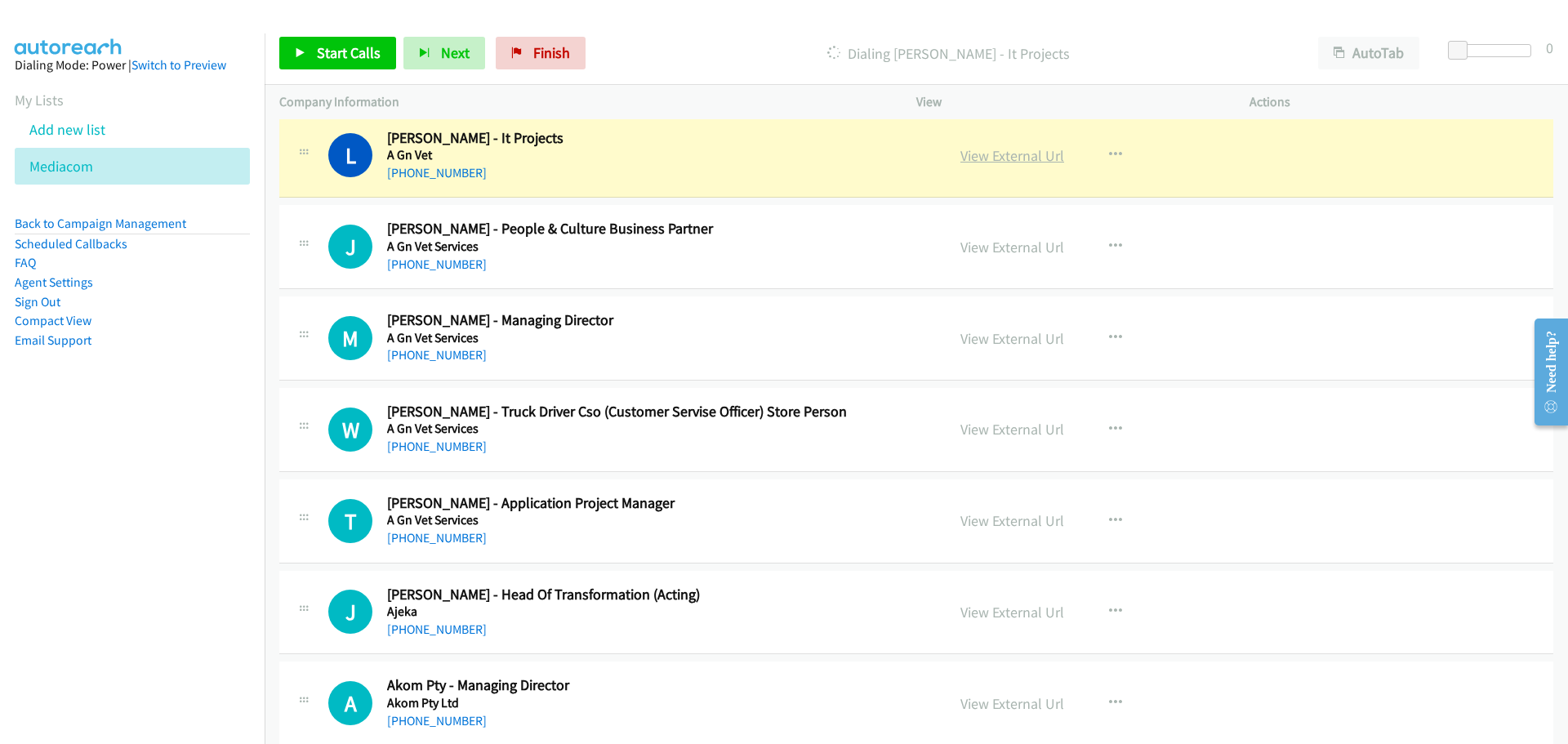
click at [1018, 160] on link "View External Url" at bounding box center [1012, 156] width 104 height 19
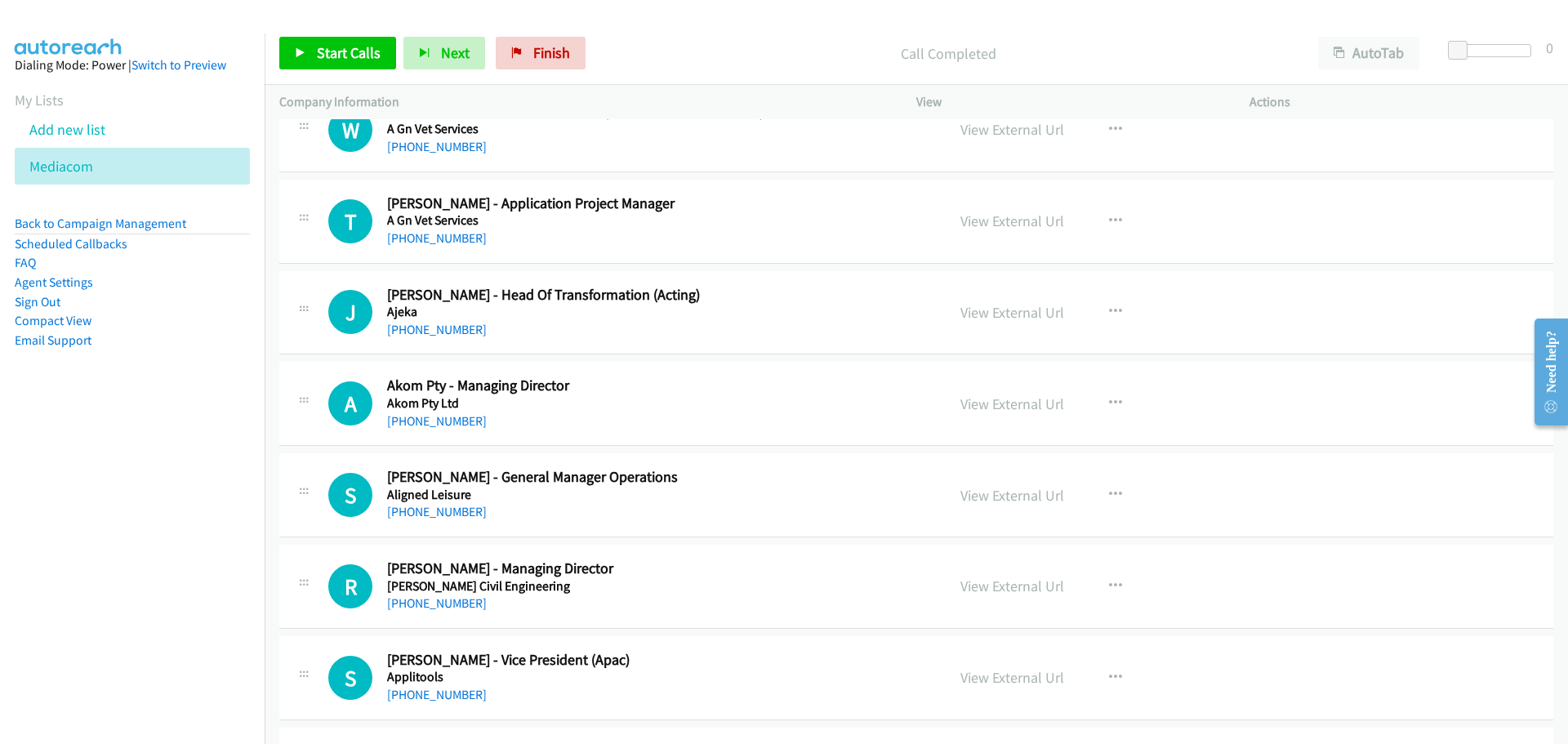
scroll to position [1797, 0]
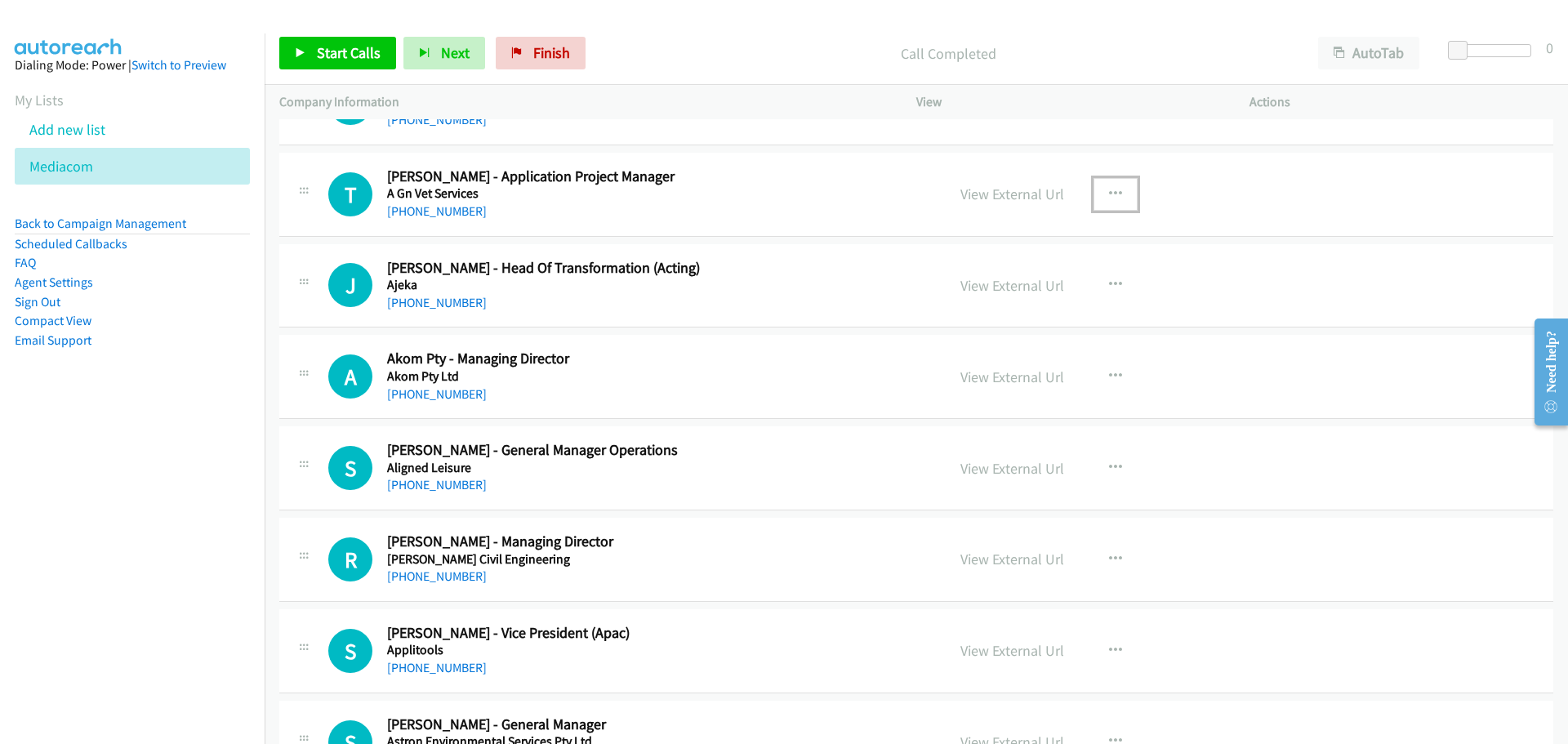
click at [1113, 188] on icon "button" at bounding box center [1115, 194] width 13 height 13
click at [976, 293] on link "Start Calls Here" at bounding box center [1028, 300] width 217 height 33
click at [369, 50] on span "Start Calls" at bounding box center [348, 52] width 63 height 19
click at [346, 49] on span "Pause" at bounding box center [334, 52] width 36 height 19
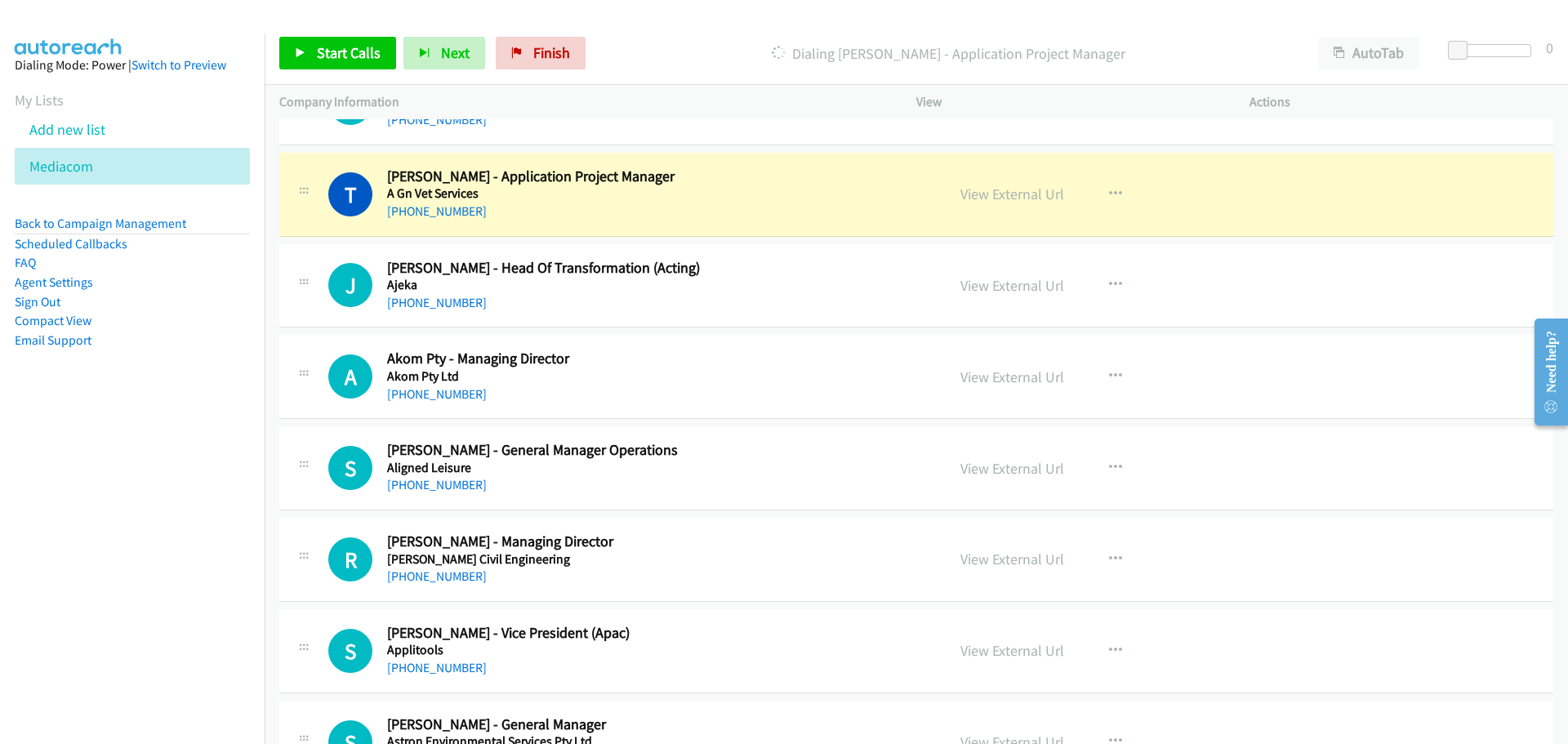
click at [989, 183] on div "View External Url" at bounding box center [1012, 194] width 104 height 22
drag, startPoint x: 988, startPoint y: 198, endPoint x: 963, endPoint y: 185, distance: 28.2
click at [1009, 194] on link "View External Url" at bounding box center [1012, 194] width 104 height 19
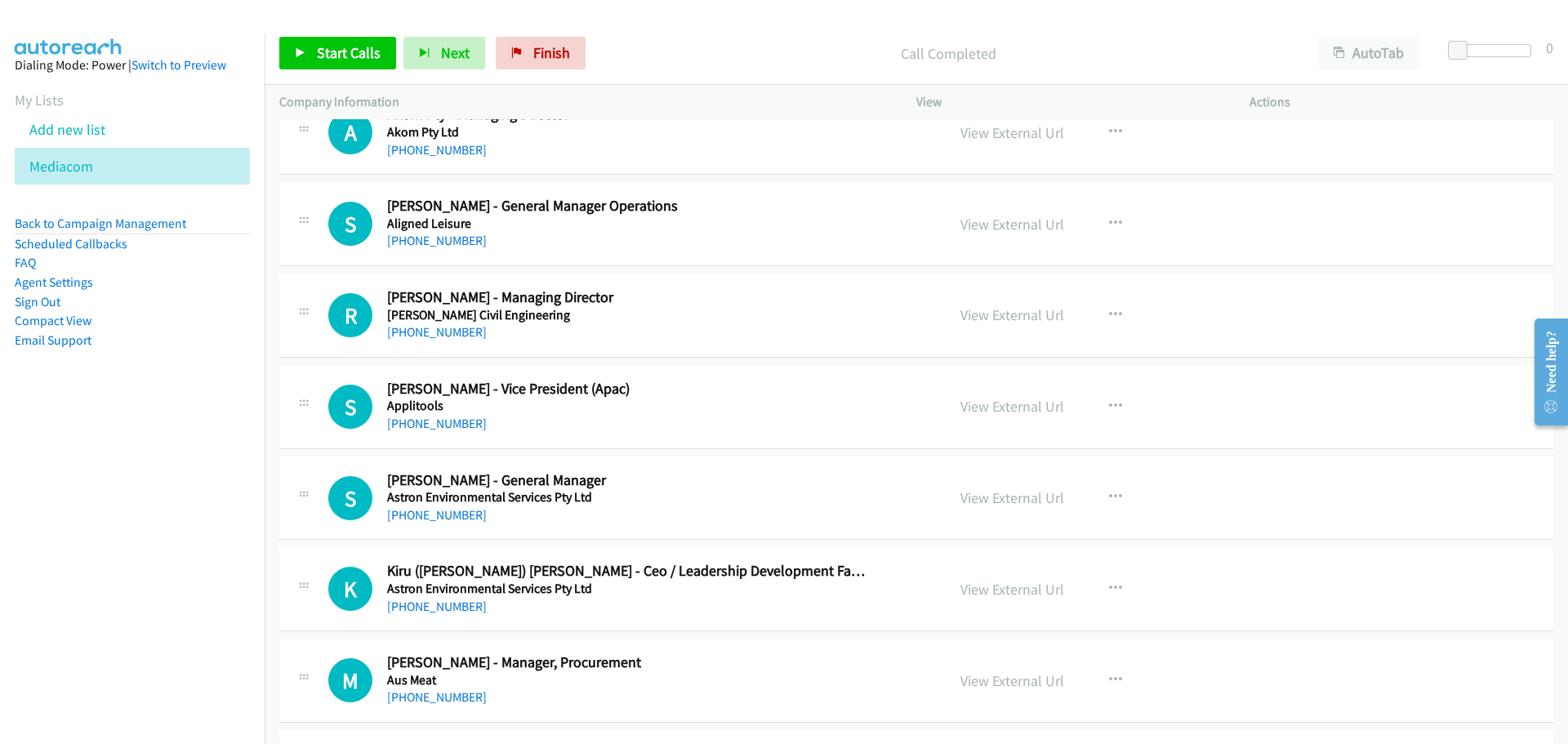
scroll to position [2042, 0]
click at [1112, 217] on icon "button" at bounding box center [1115, 223] width 13 height 13
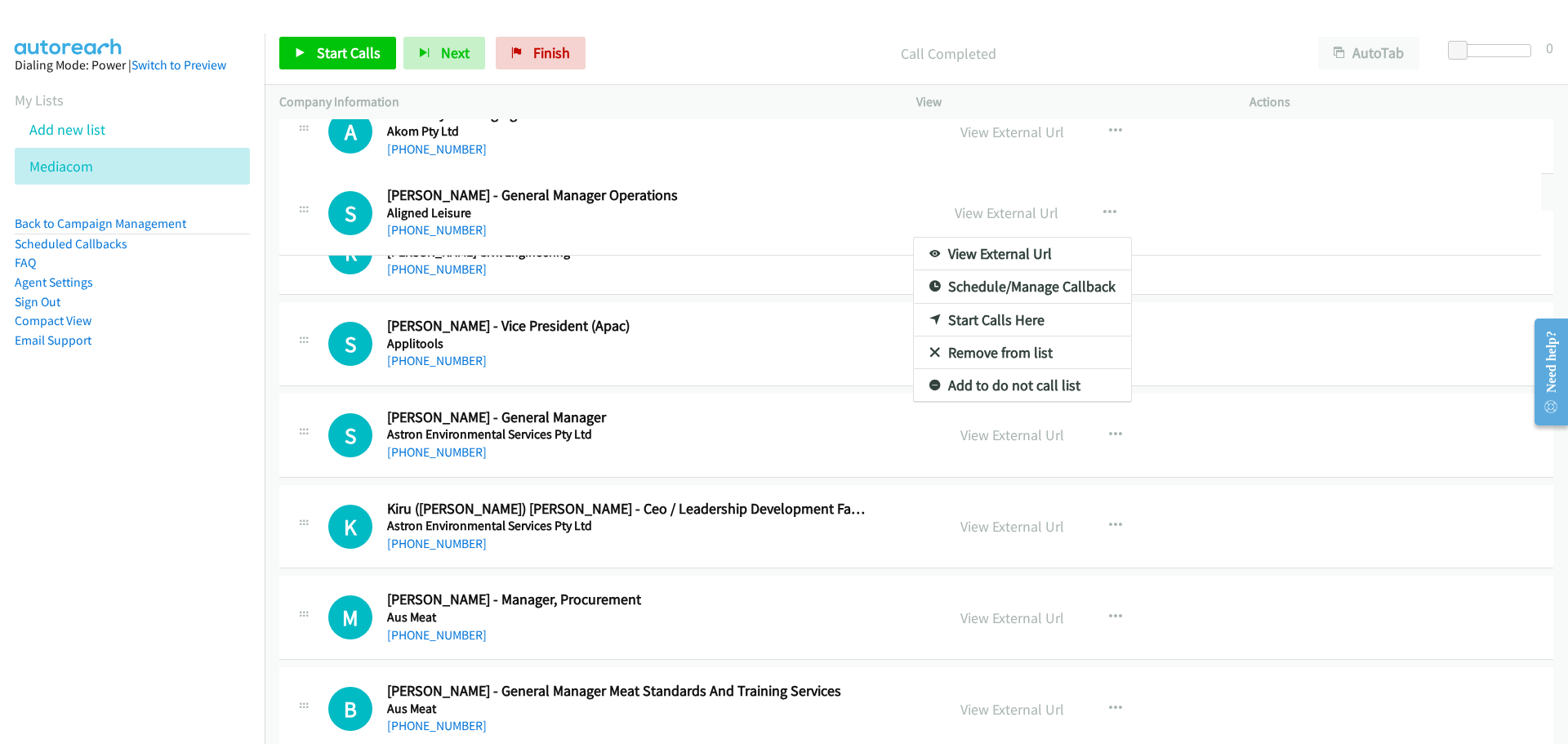
drag, startPoint x: 655, startPoint y: 297, endPoint x: 655, endPoint y: 196, distance: 101.0
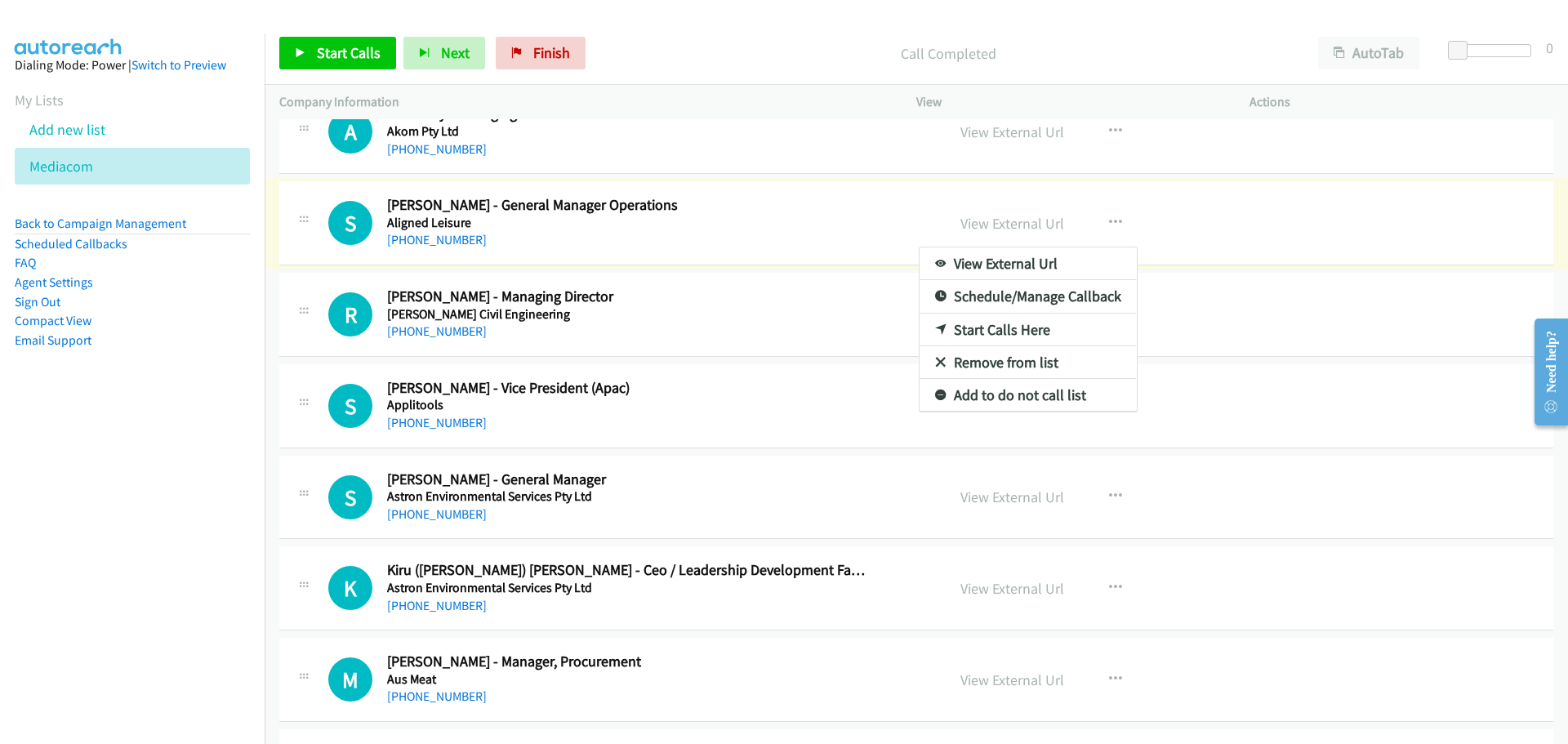
click at [997, 327] on link "Start Calls Here" at bounding box center [1028, 330] width 217 height 33
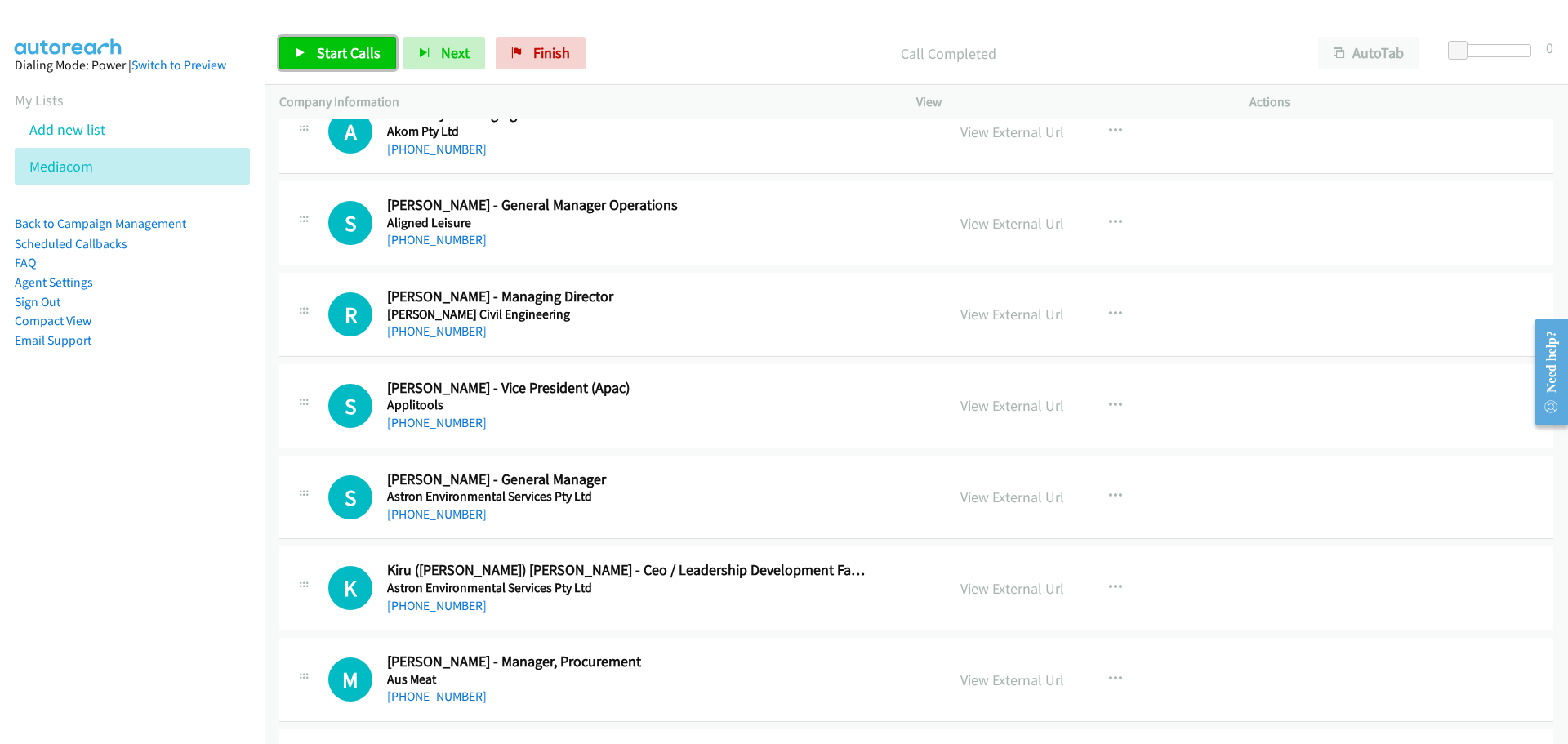
click at [365, 57] on span "Start Calls" at bounding box center [348, 52] width 63 height 19
click at [343, 53] on span "Pause" at bounding box center [334, 52] width 36 height 19
click at [1015, 225] on link "View External Url" at bounding box center [1012, 223] width 104 height 19
click at [360, 53] on span "Start Calls" at bounding box center [348, 52] width 63 height 19
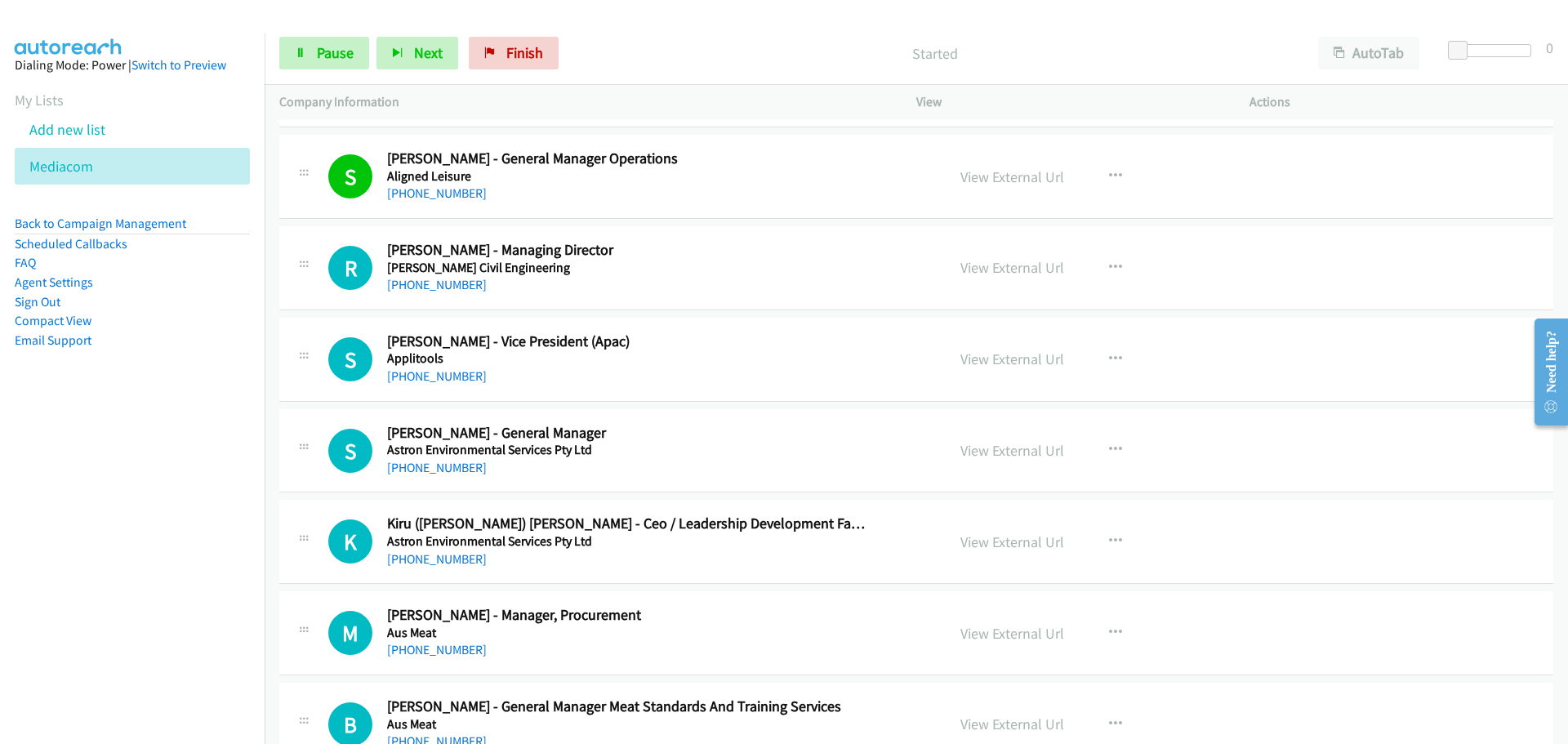
scroll to position [2124, 0]
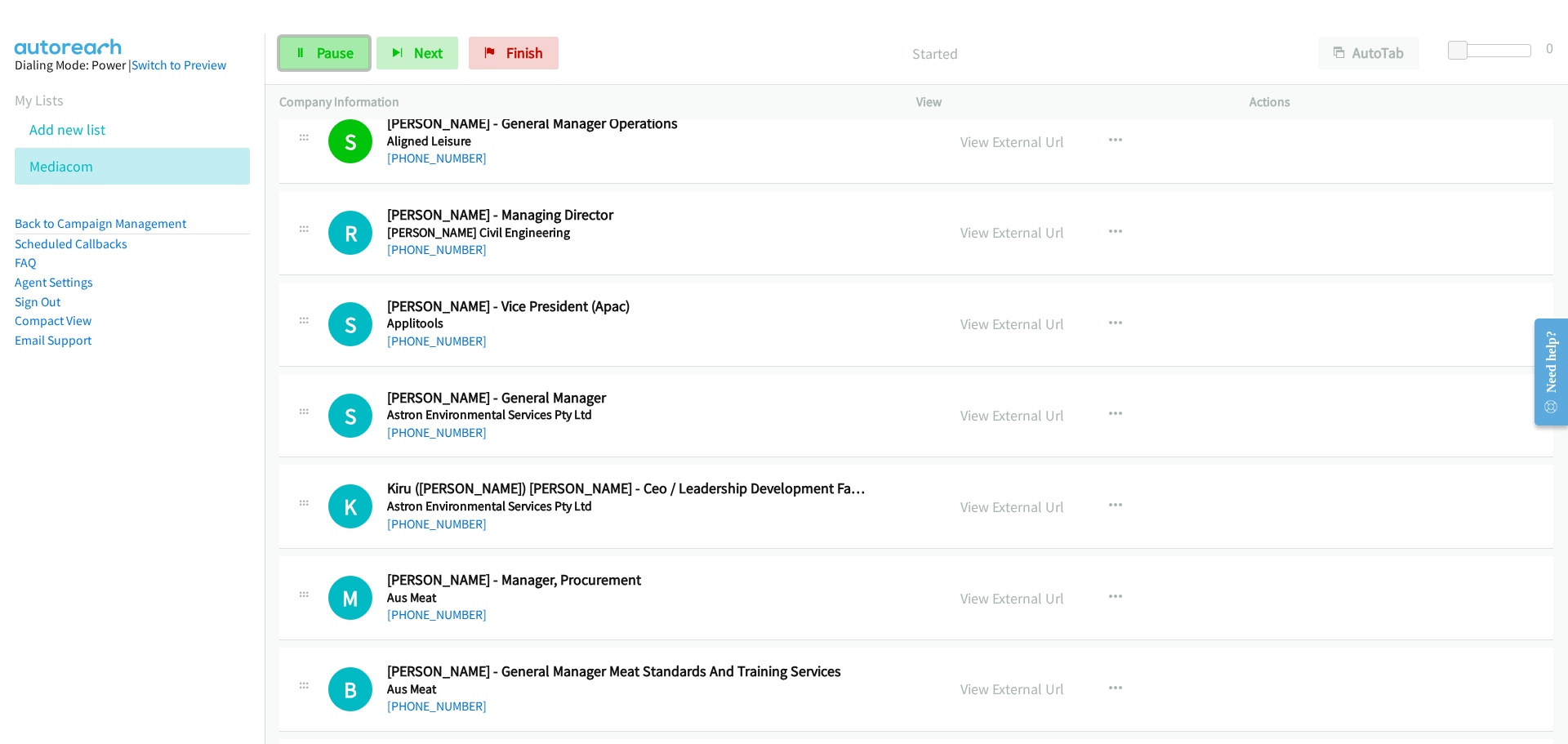
click at [321, 44] on span "Pause" at bounding box center [334, 52] width 36 height 19
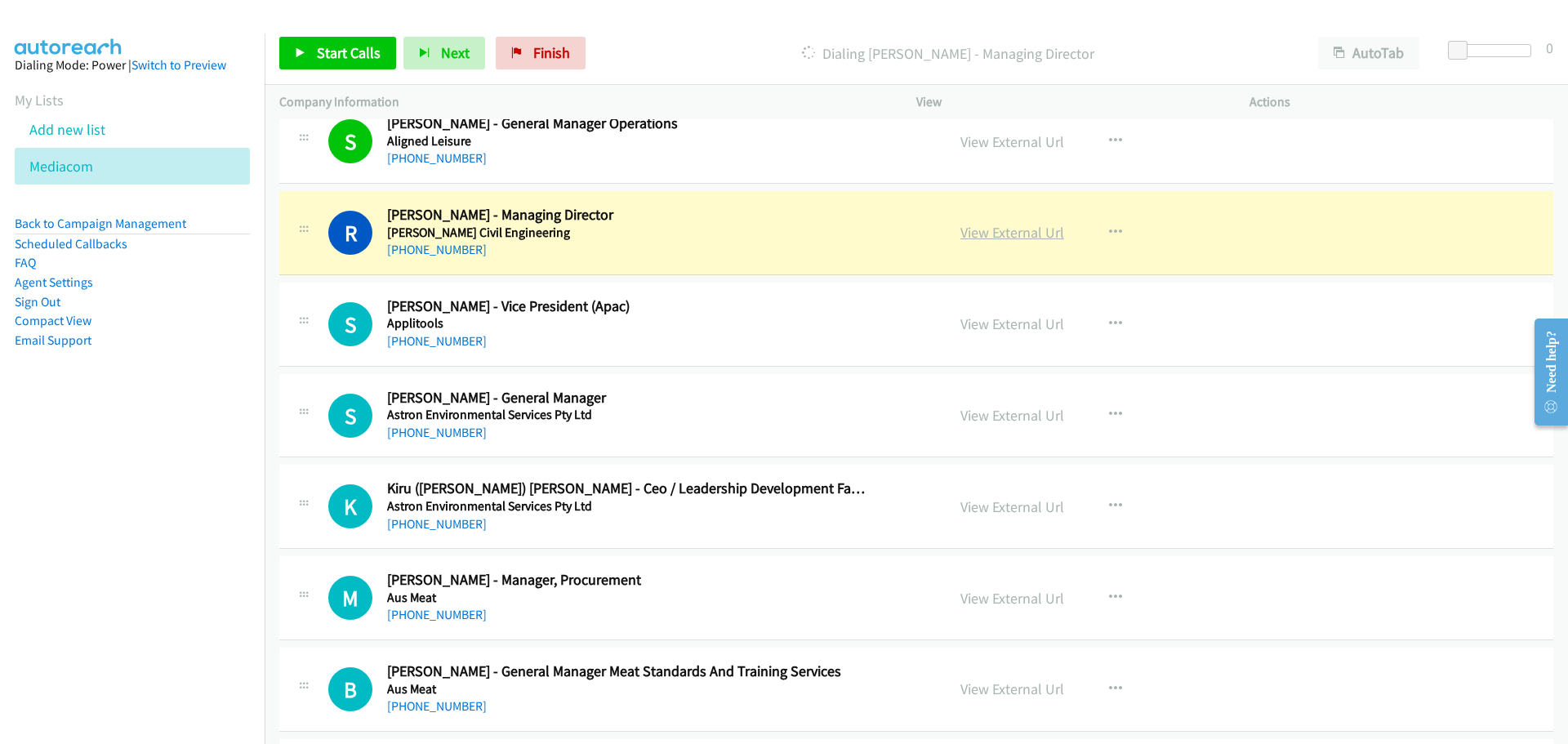
click at [993, 231] on link "View External Url" at bounding box center [1012, 232] width 104 height 19
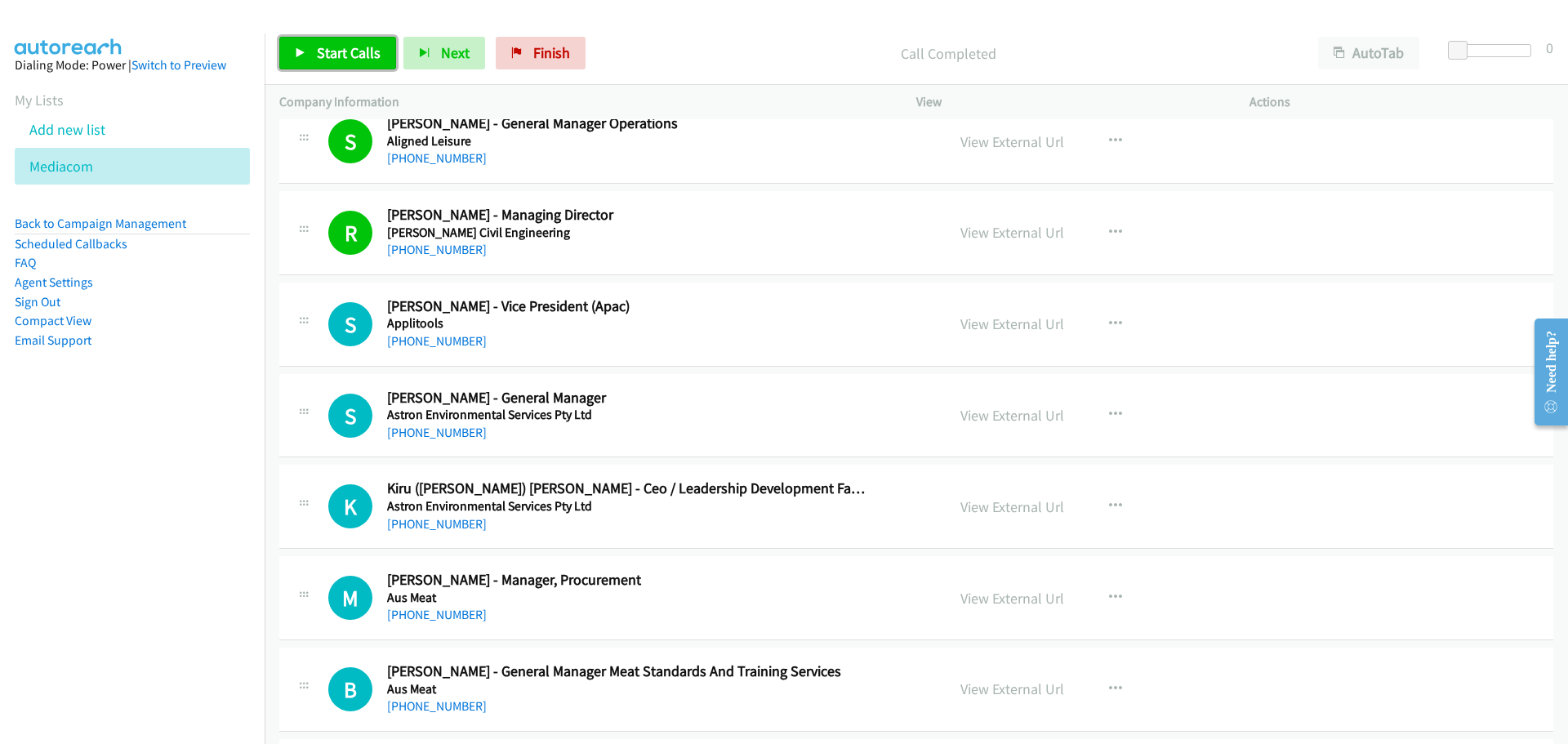
click at [346, 48] on span "Start Calls" at bounding box center [348, 52] width 63 height 19
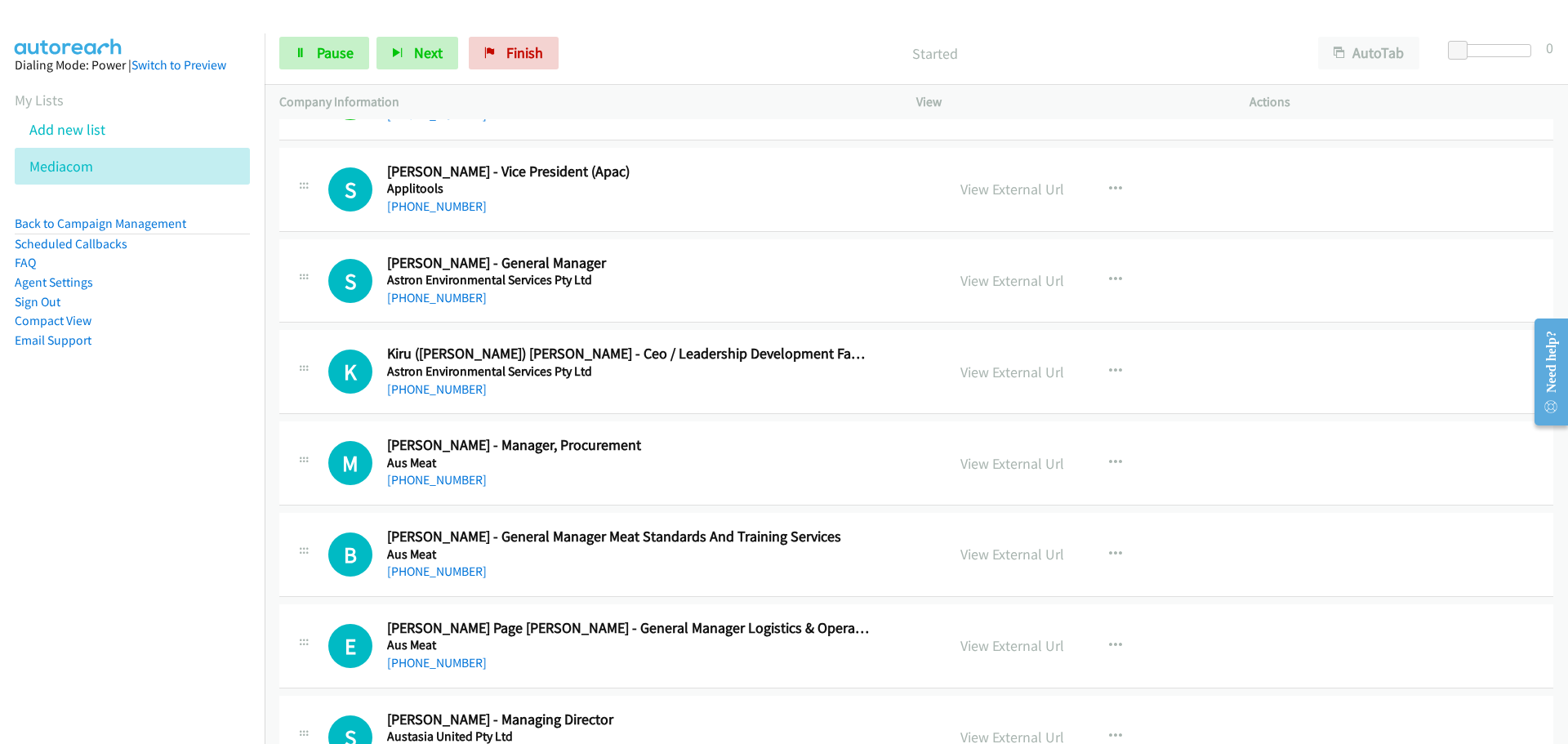
scroll to position [2287, 0]
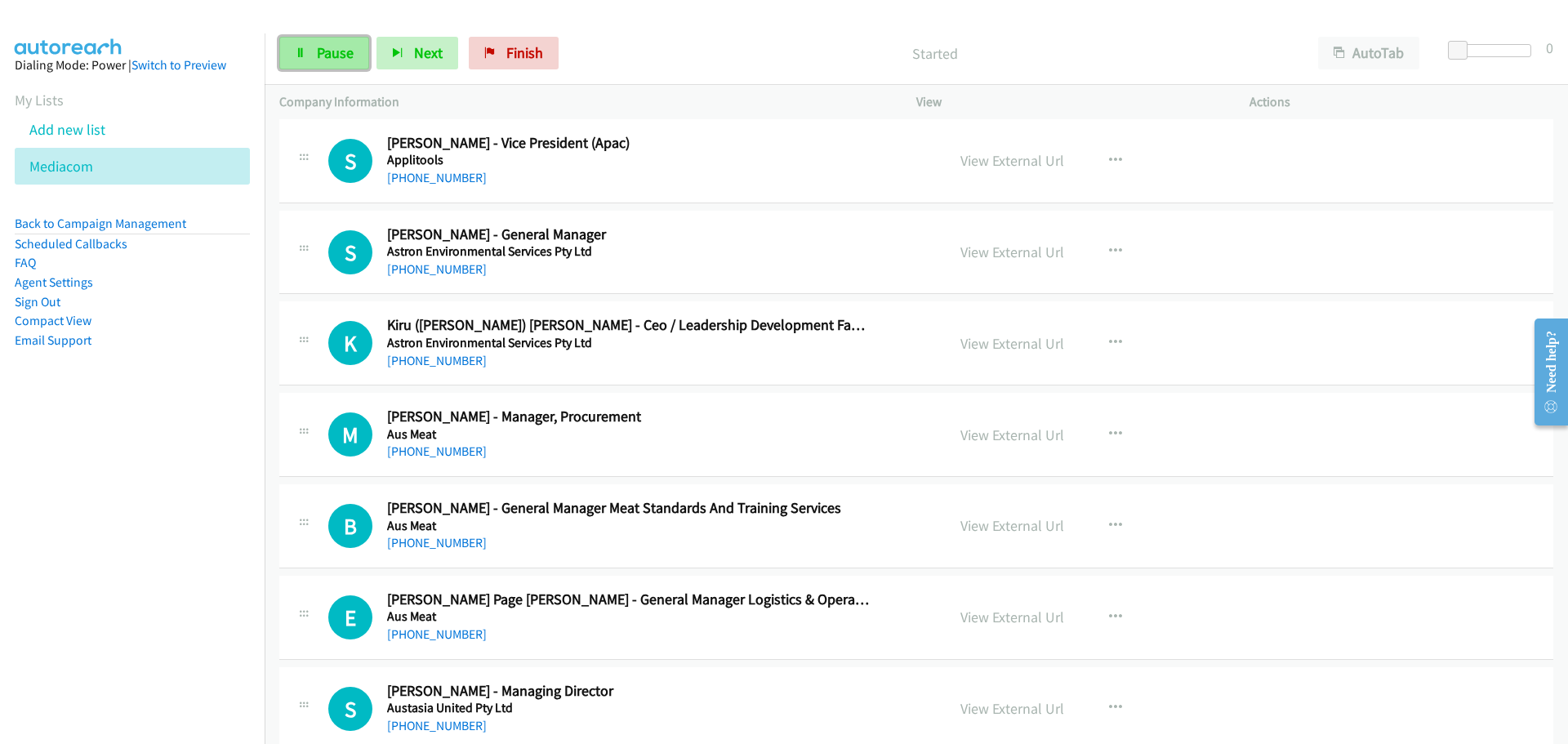
click at [328, 37] on link "Pause" at bounding box center [324, 52] width 90 height 33
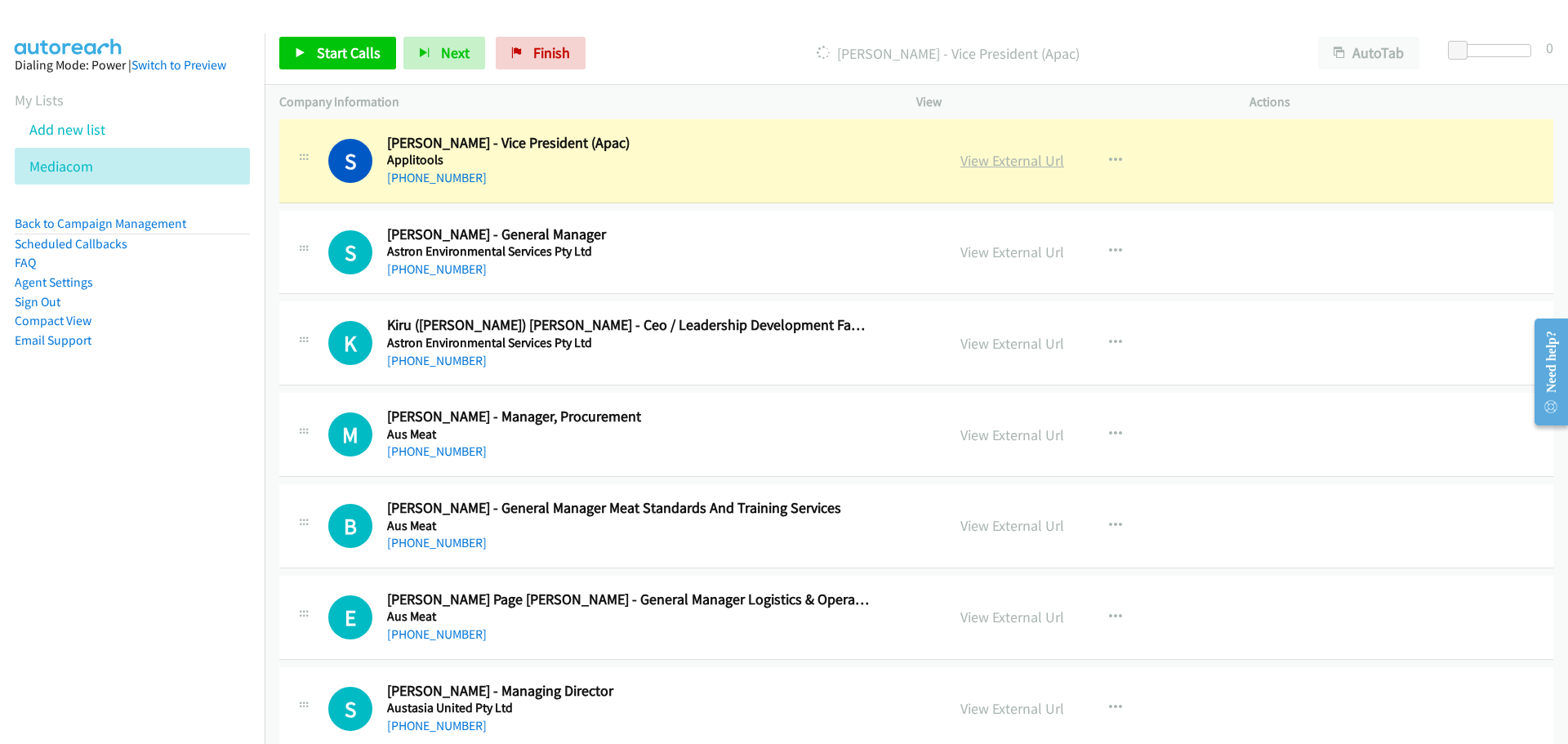
click at [1011, 166] on link "View External Url" at bounding box center [1012, 161] width 104 height 19
